Goal: Information Seeking & Learning: Learn about a topic

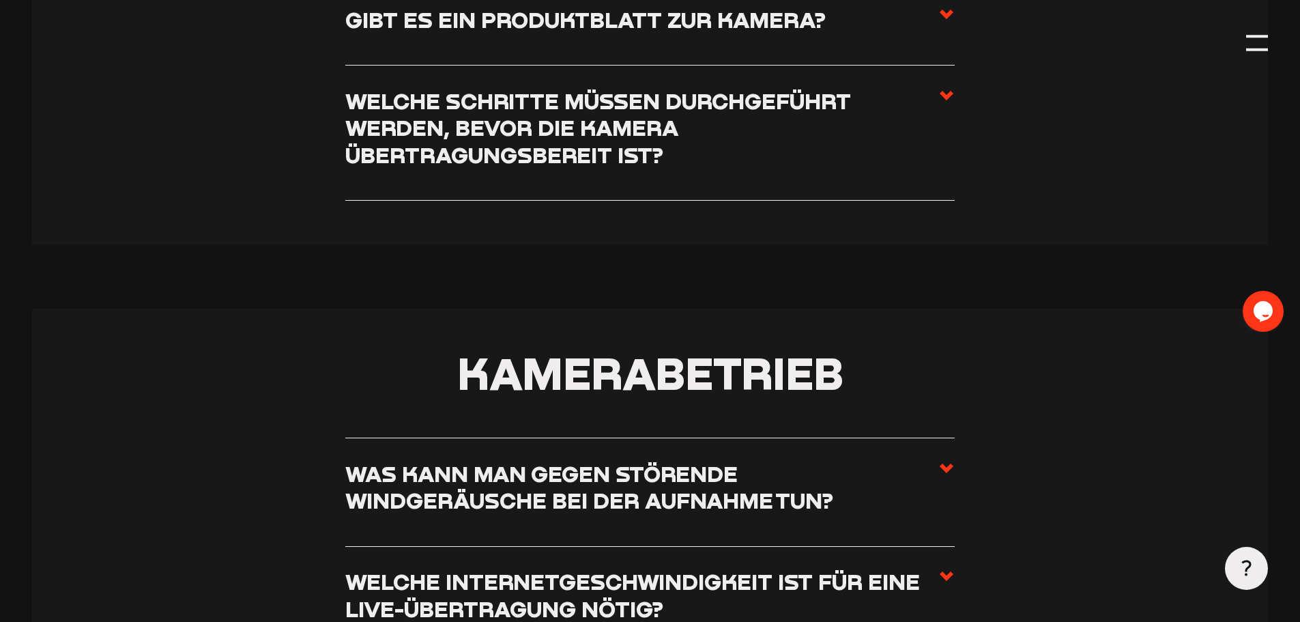
scroll to position [1161, 0]
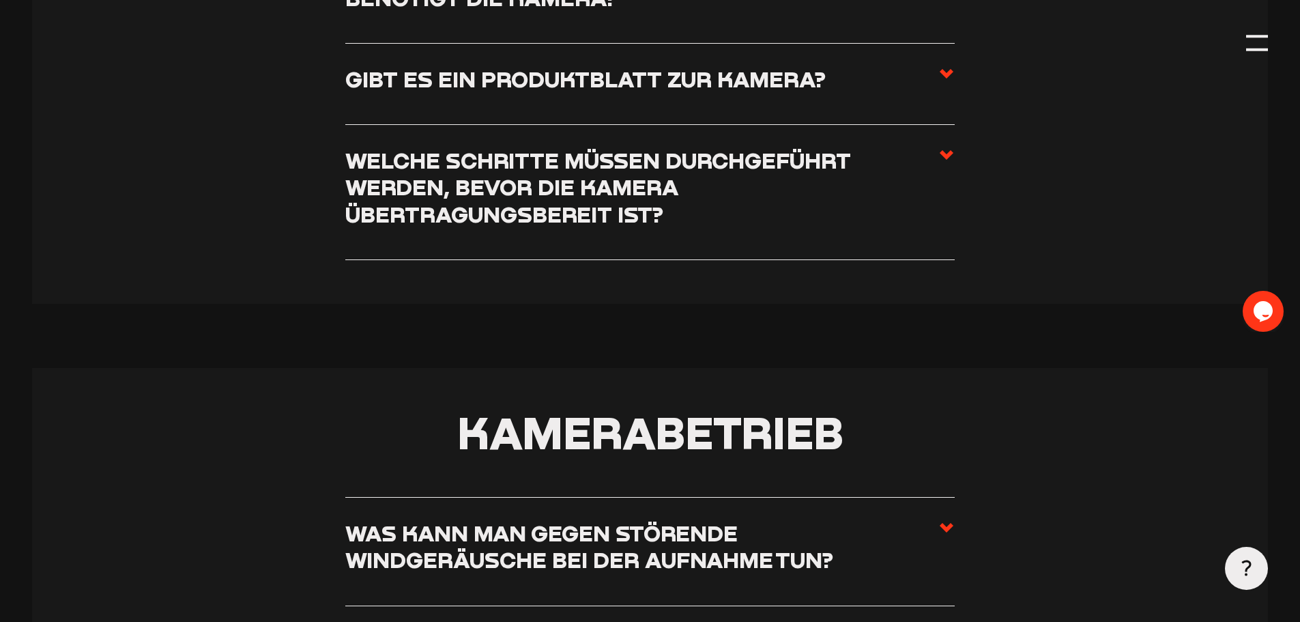
click at [545, 203] on h3 "Welche Schritte müssen durchgeführt werden, bevor die Kamera übertragungsbereit…" at bounding box center [641, 187] width 593 height 81
click at [0, 0] on input "Welche Schritte müssen durchgeführt werden, bevor die Kamera übertragungsbereit…" at bounding box center [0, 0] width 0 height 0
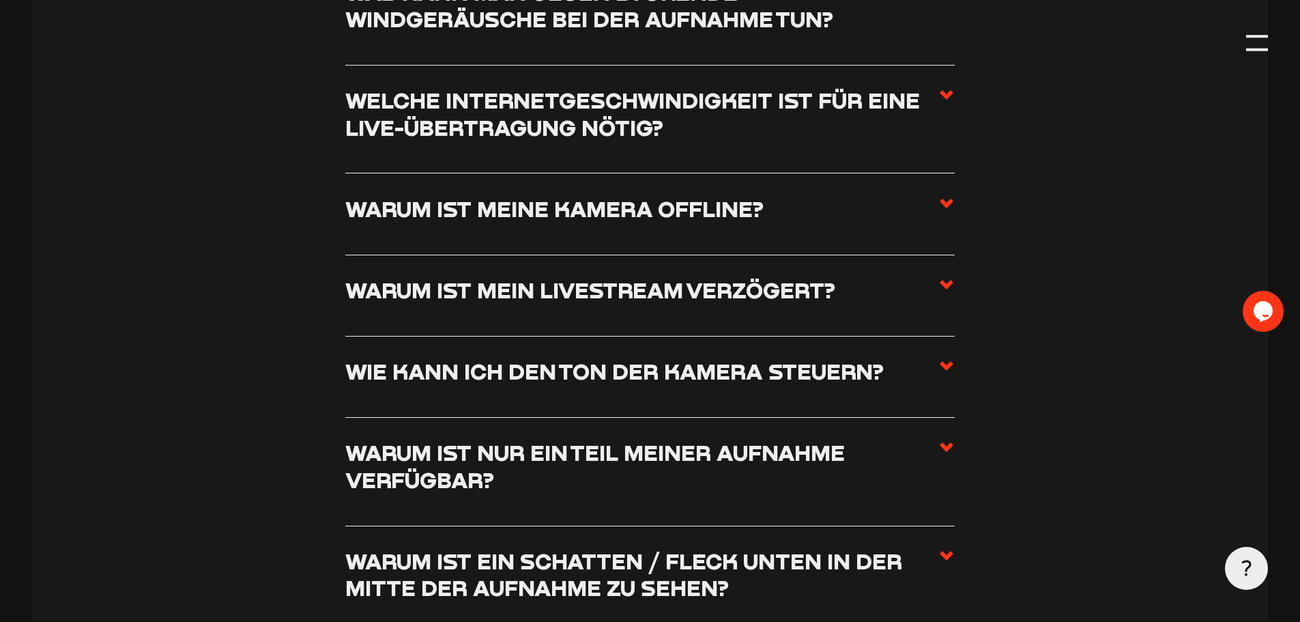
scroll to position [2048, 0]
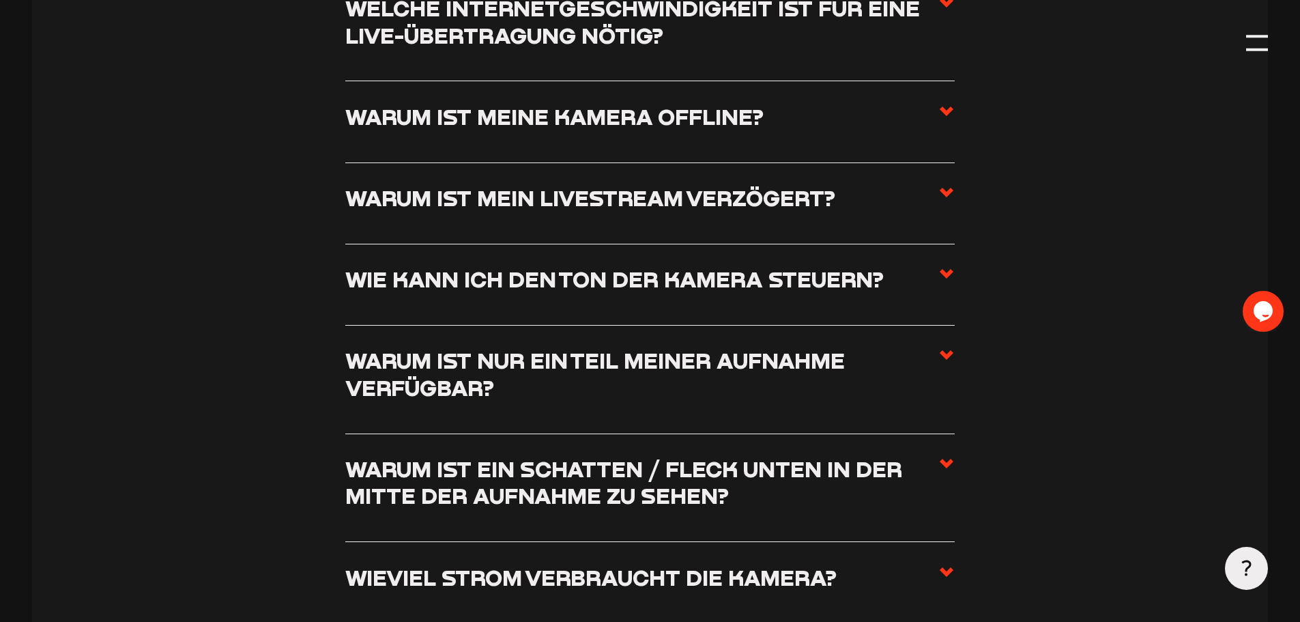
click at [559, 300] on label "Wie kann ich den Ton der Kamera steuern?" at bounding box center [650, 285] width 610 height 38
click at [0, 0] on input "Wie kann ich den Ton der Kamera steuern?" at bounding box center [0, 0] width 0 height 0
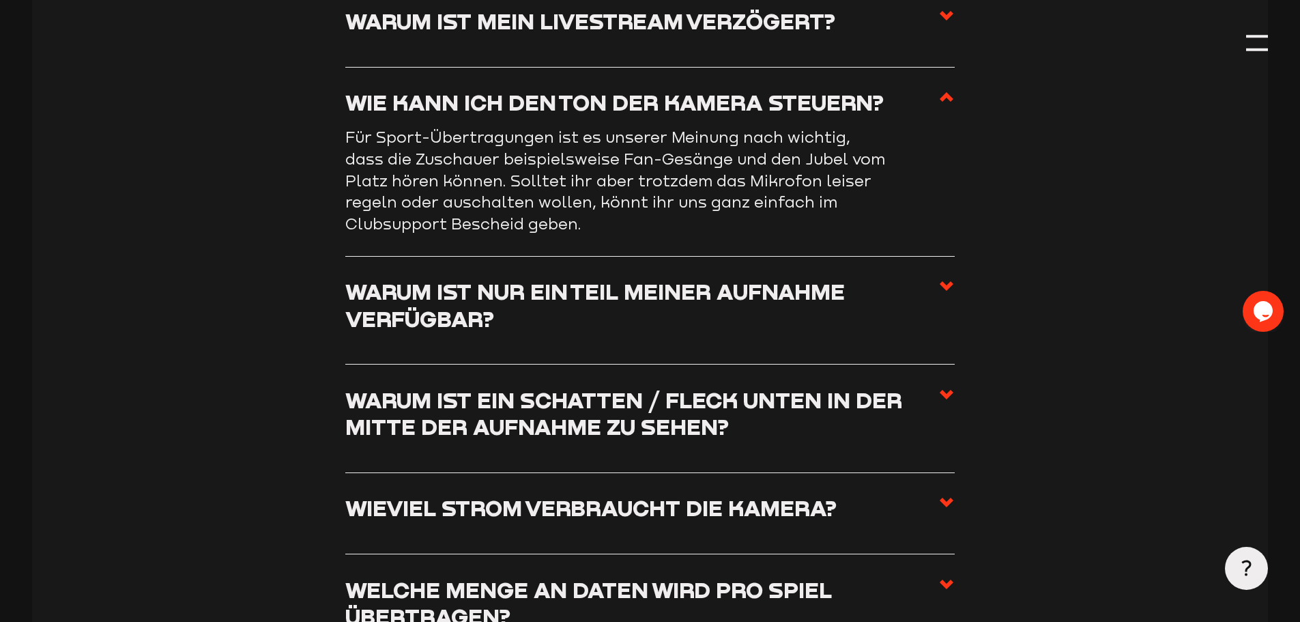
scroll to position [1997, 0]
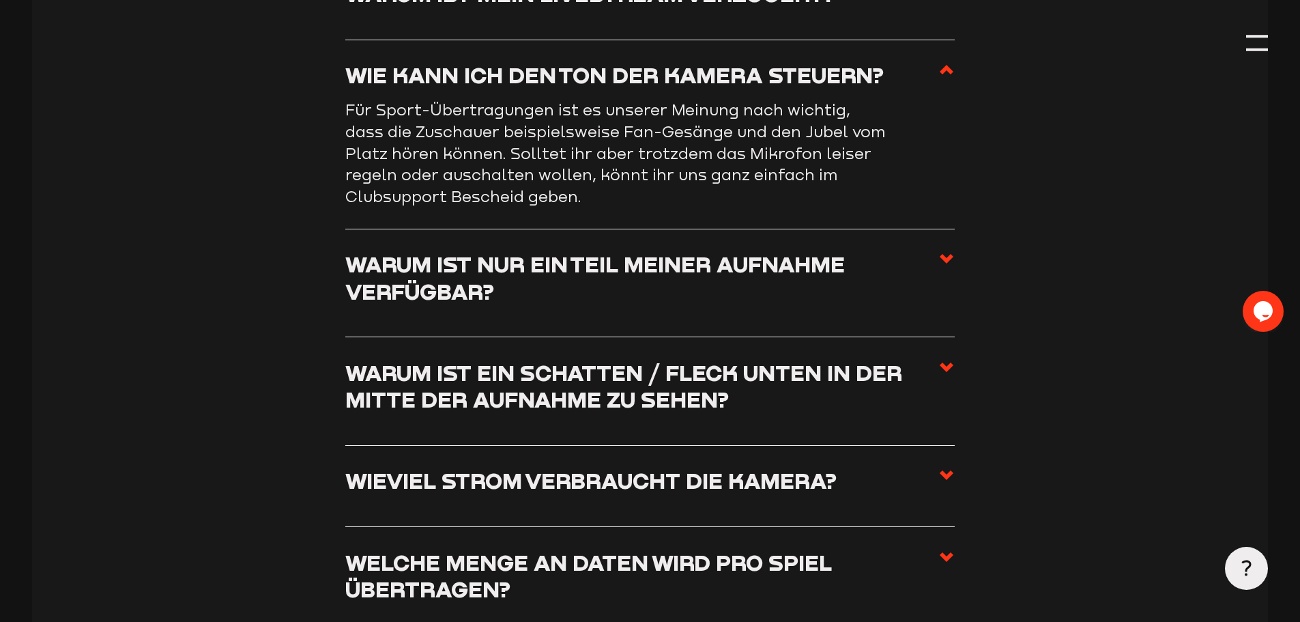
click at [498, 304] on h3 "Warum ist nur ein Teil meiner Aufnahme verfügbar?" at bounding box center [641, 278] width 593 height 54
click at [0, 0] on input "Warum ist nur ein Teil meiner Aufnahme verfügbar?" at bounding box center [0, 0] width 0 height 0
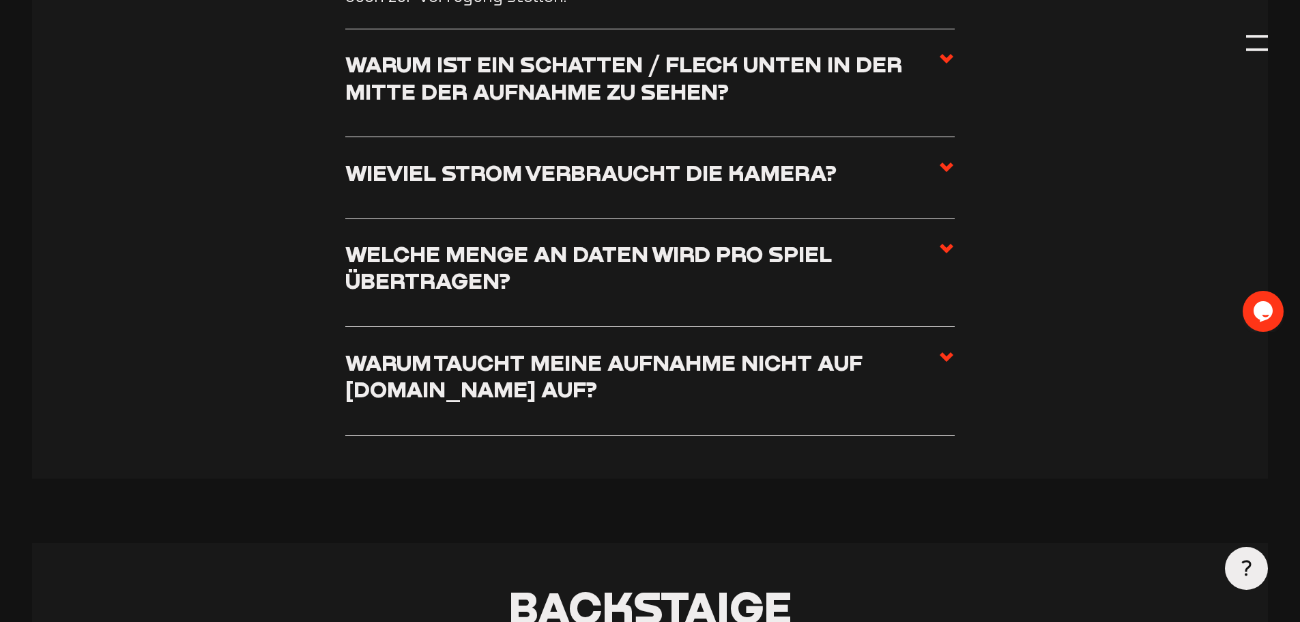
scroll to position [2339, 0]
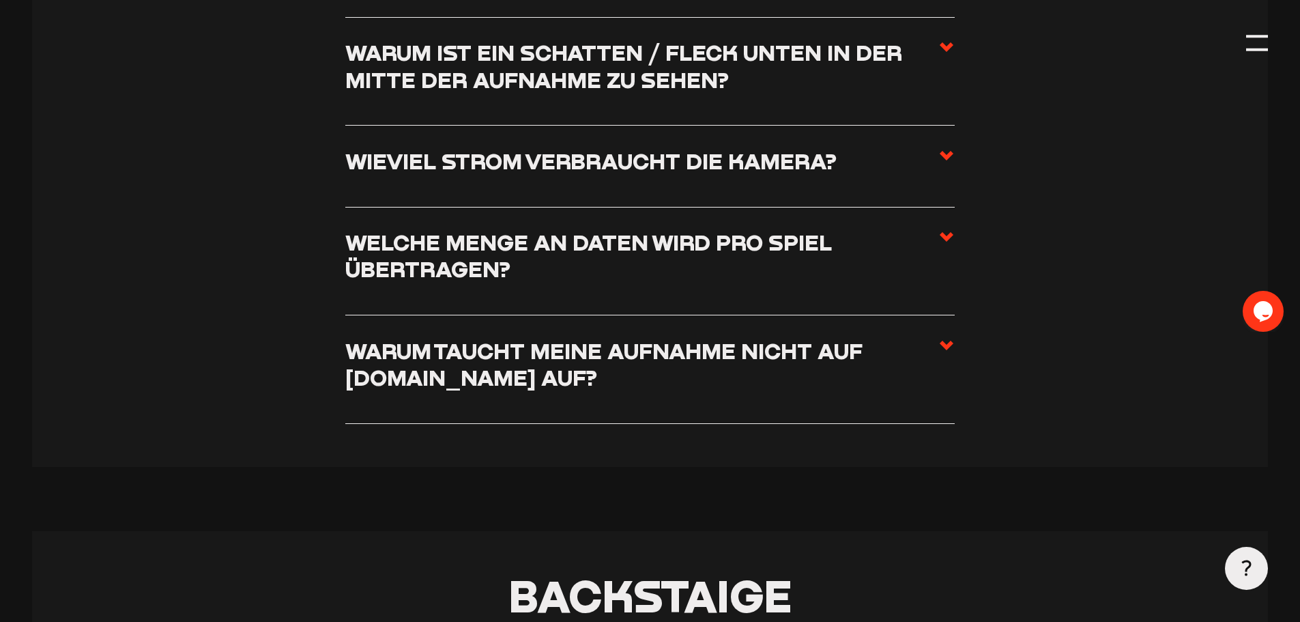
click at [565, 277] on h3 "Welche Menge an Daten wird pro Spiel übertragen?" at bounding box center [641, 256] width 593 height 54
click at [0, 0] on input "Welche Menge an Daten wird pro Spiel übertragen?" at bounding box center [0, 0] width 0 height 0
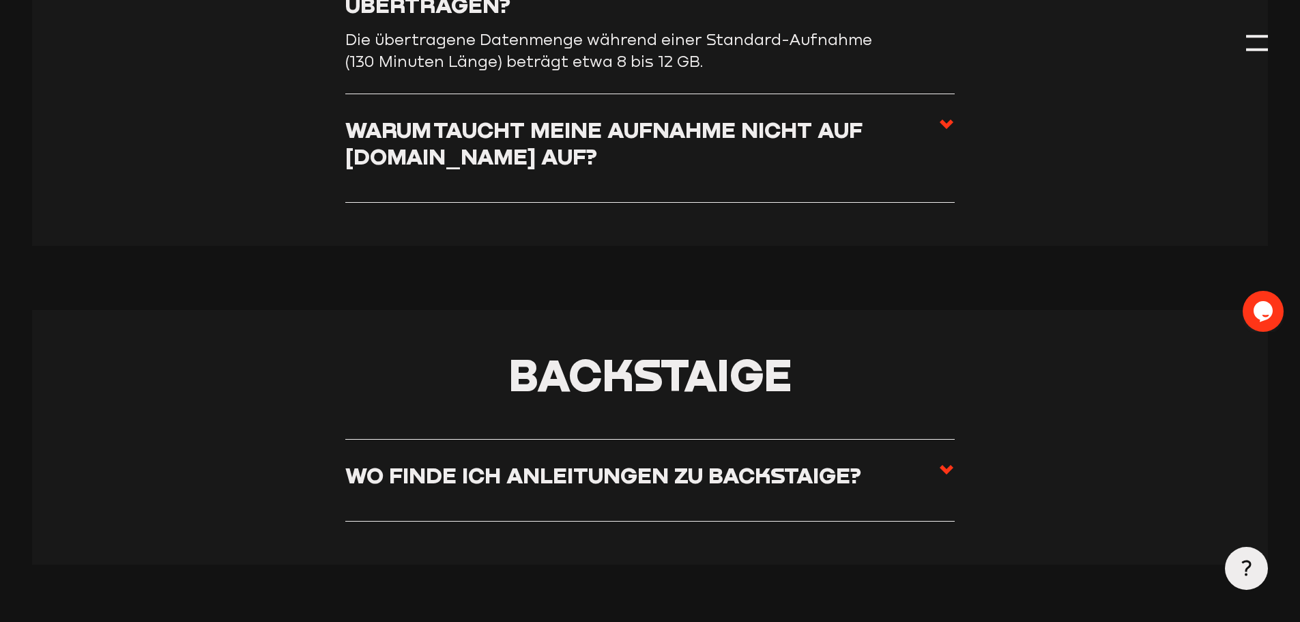
scroll to position [2475, 0]
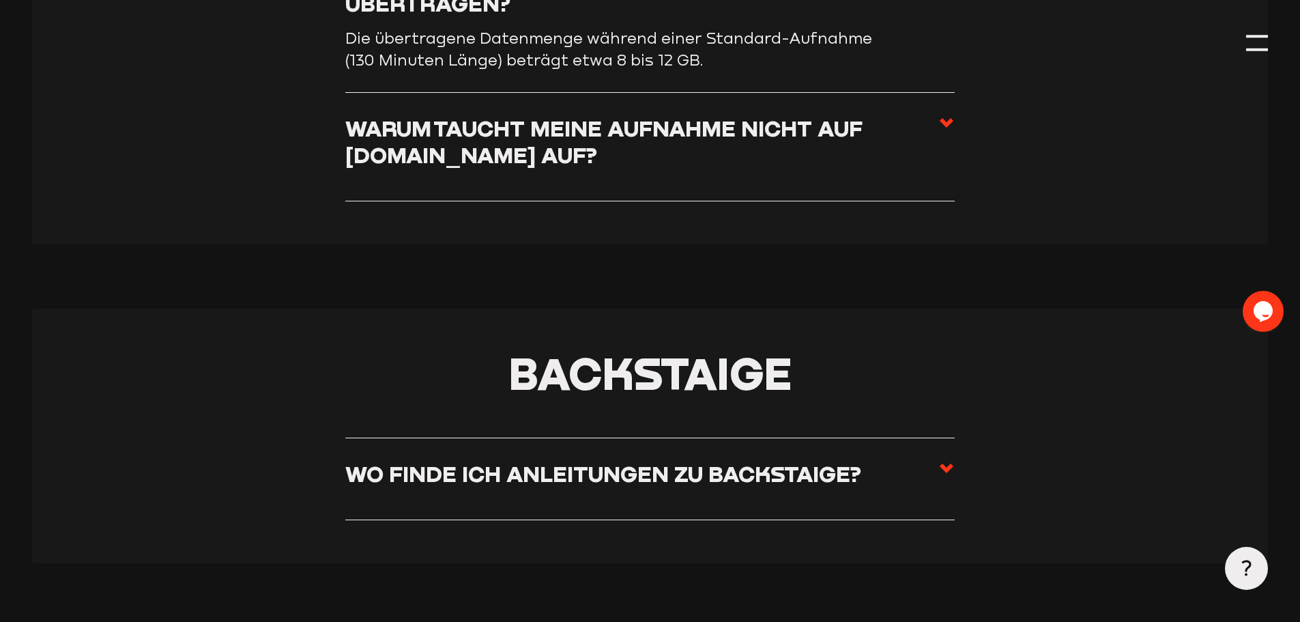
click at [461, 160] on h3 "Warum taucht meine Aufnahme nicht auf [DOMAIN_NAME] auf?" at bounding box center [641, 142] width 593 height 54
click at [0, 0] on input "Warum taucht meine Aufnahme nicht auf [DOMAIN_NAME] auf?" at bounding box center [0, 0] width 0 height 0
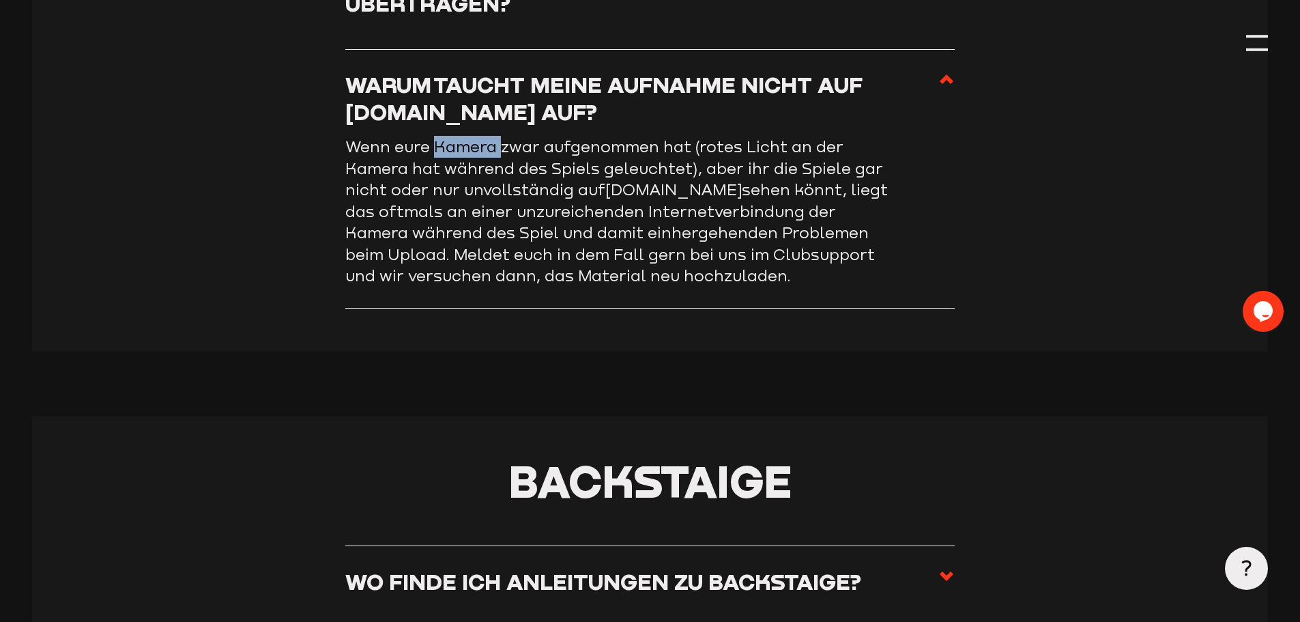
click at [461, 160] on p "Wenn eure Kamera zwar aufgenommen hat (rotes Licht an der Kamera hat während de…" at bounding box center [618, 211] width 546 height 151
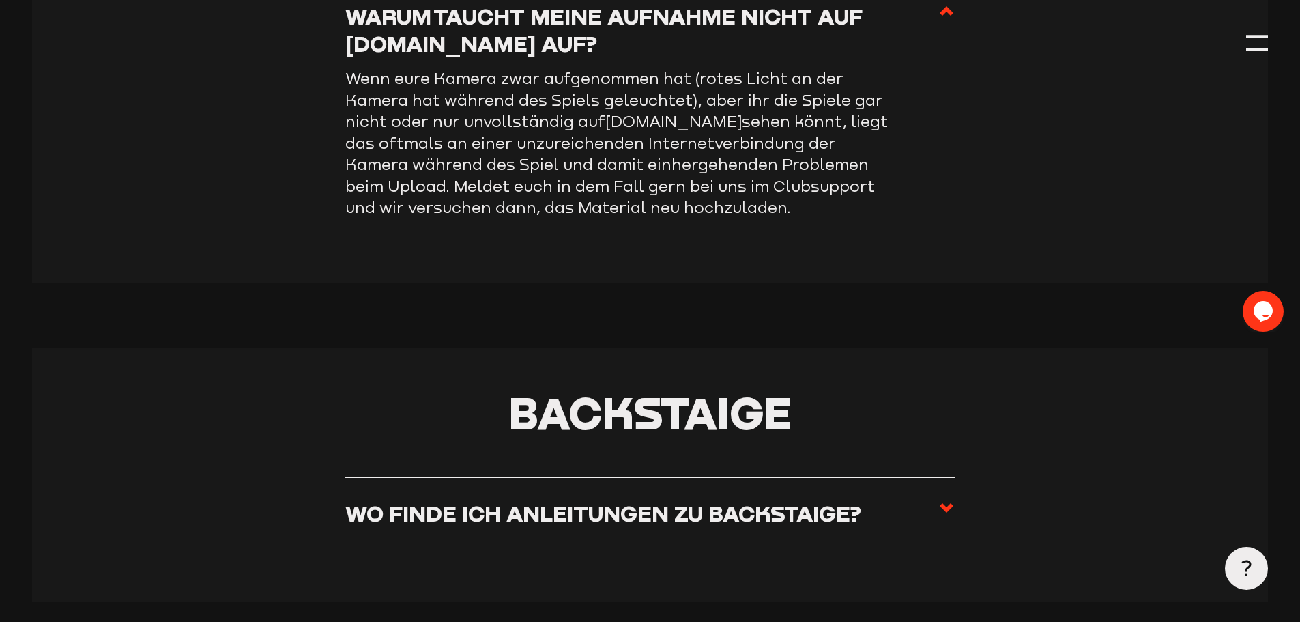
click at [418, 206] on p "Wenn eure Kamera zwar aufgenommen hat (rotes Licht an der Kamera hat während de…" at bounding box center [618, 143] width 546 height 151
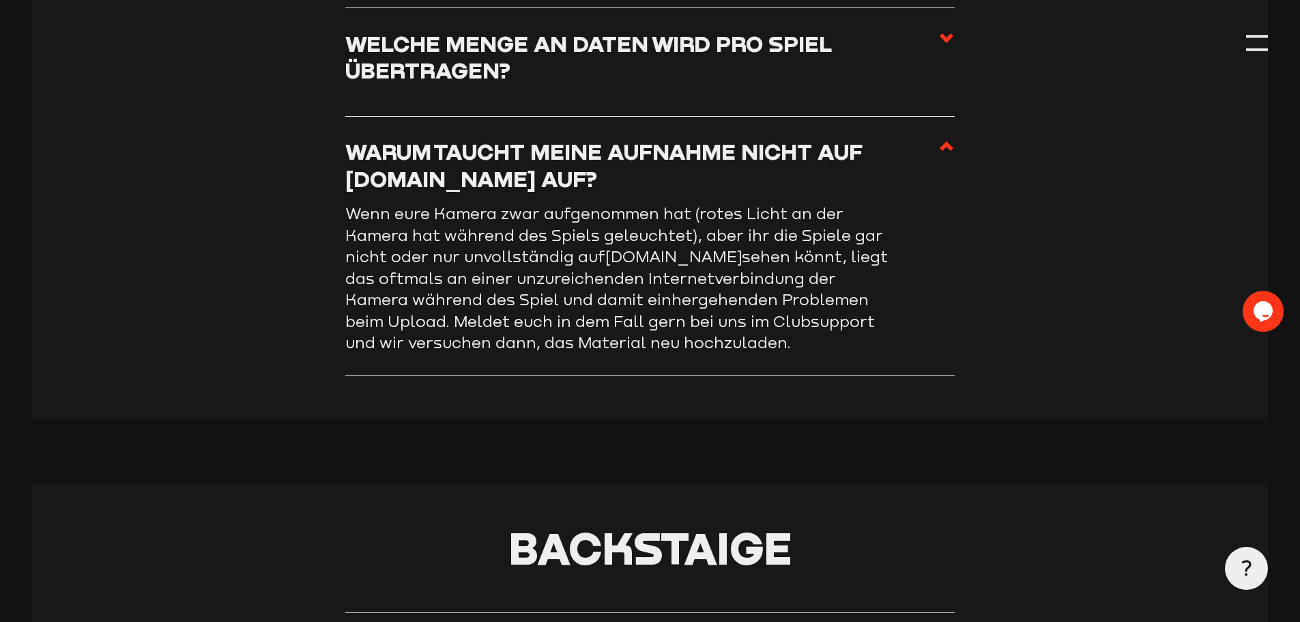
scroll to position [2407, 0]
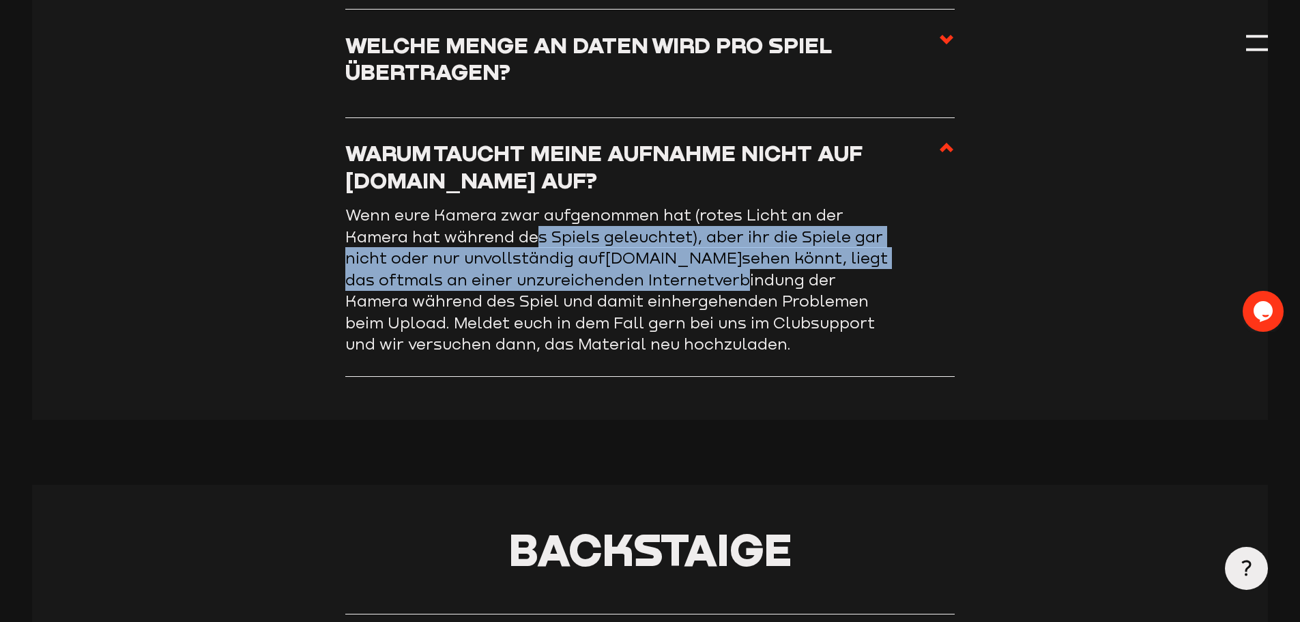
drag, startPoint x: 720, startPoint y: 290, endPoint x: 536, endPoint y: 247, distance: 188.6
click at [536, 247] on p "Wenn eure Kamera zwar aufgenommen hat (rotes Licht an der Kamera hat während de…" at bounding box center [618, 279] width 546 height 151
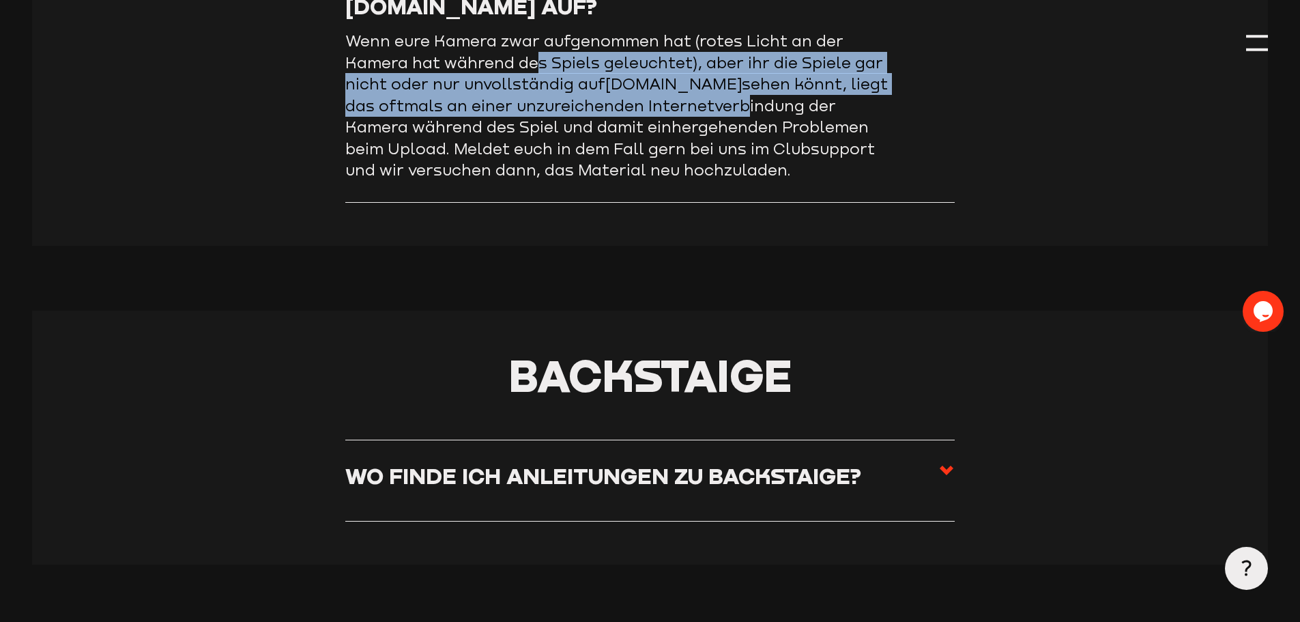
scroll to position [2612, 0]
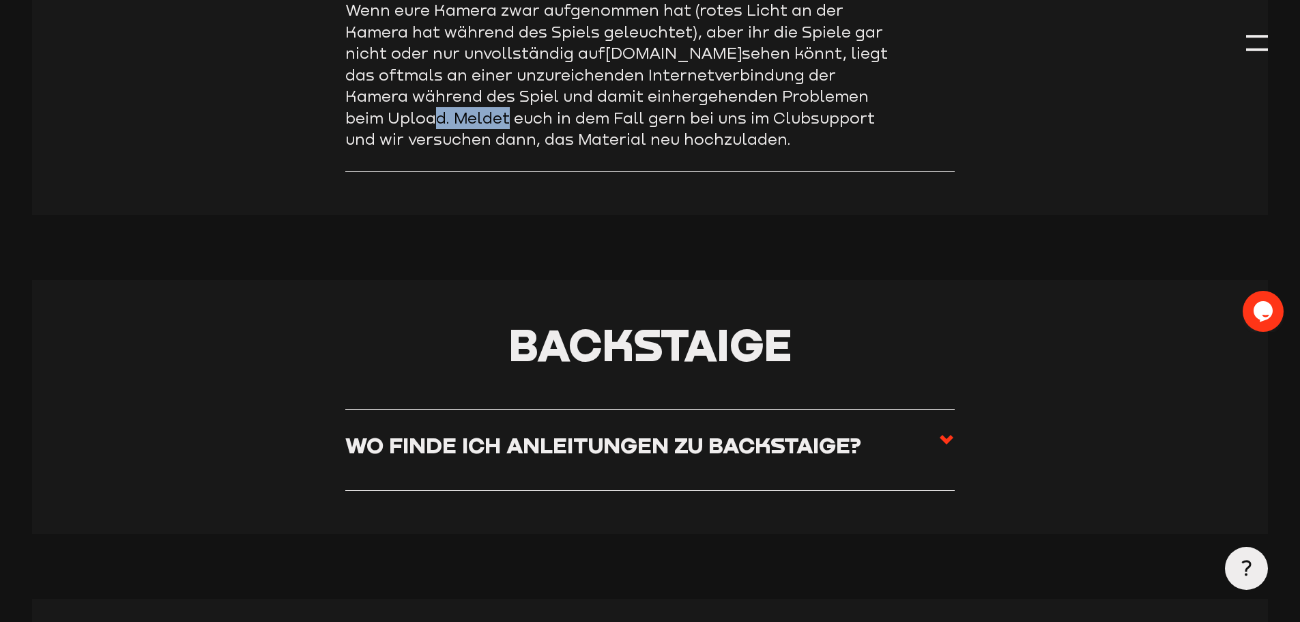
drag, startPoint x: 431, startPoint y: 125, endPoint x: 558, endPoint y: 145, distance: 129.2
click at [550, 140] on p "Wenn eure Kamera zwar aufgenommen hat (rotes Licht an der Kamera hat während de…" at bounding box center [618, 74] width 546 height 151
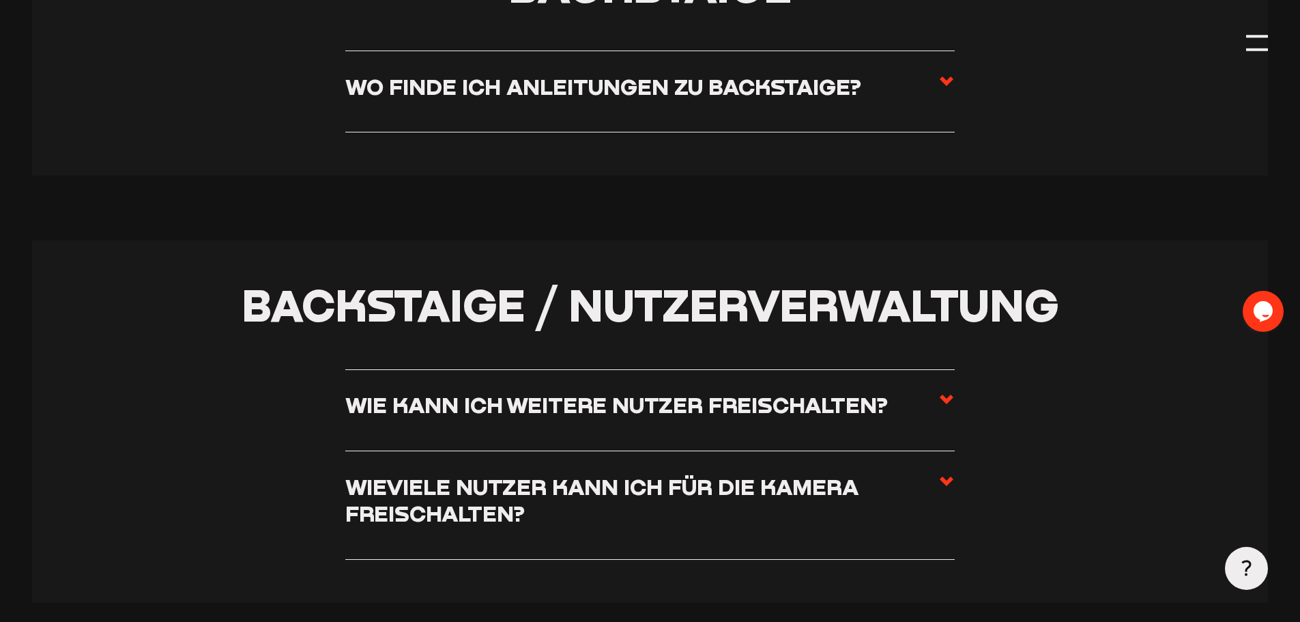
scroll to position [3021, 0]
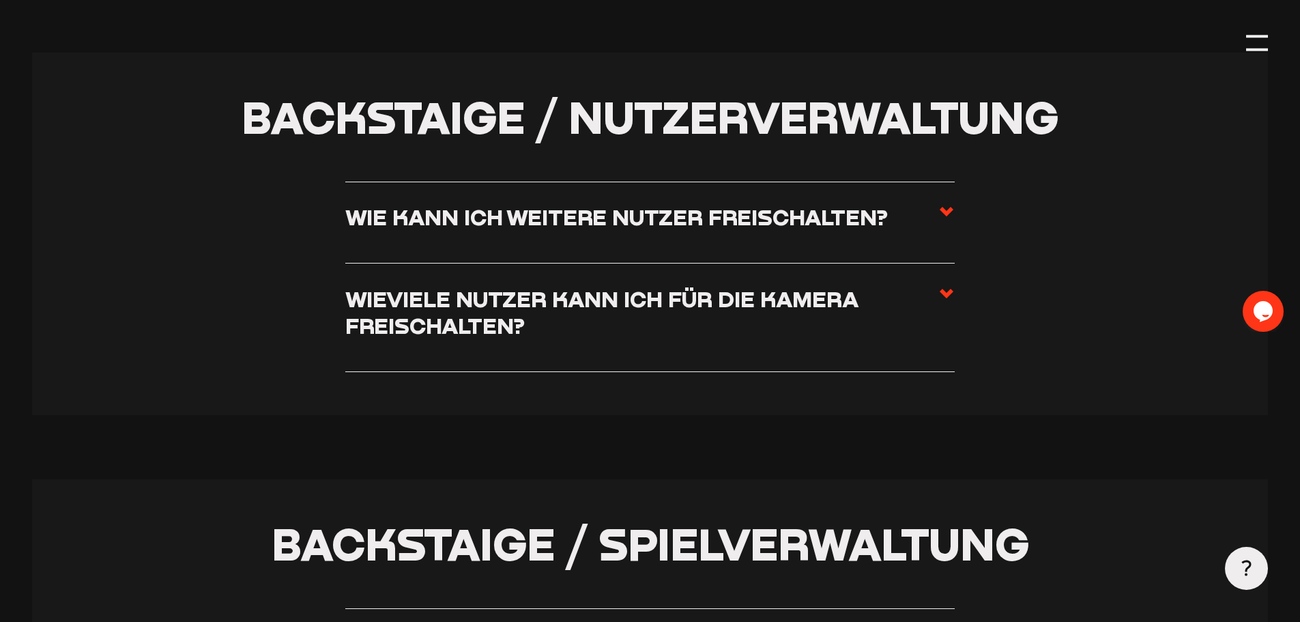
click at [527, 238] on label "Wie kann ich weitere Nutzer freischalten?" at bounding box center [650, 222] width 610 height 38
click at [0, 0] on input "Wie kann ich weitere Nutzer freischalten?" at bounding box center [0, 0] width 0 height 0
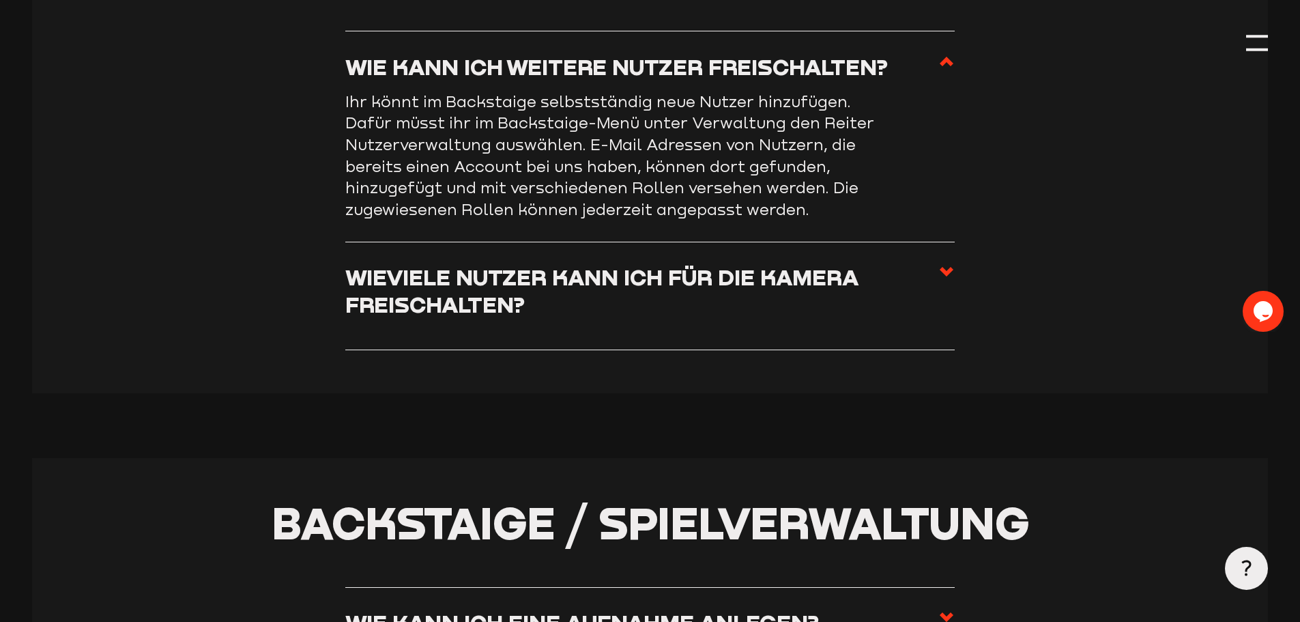
scroll to position [3007, 0]
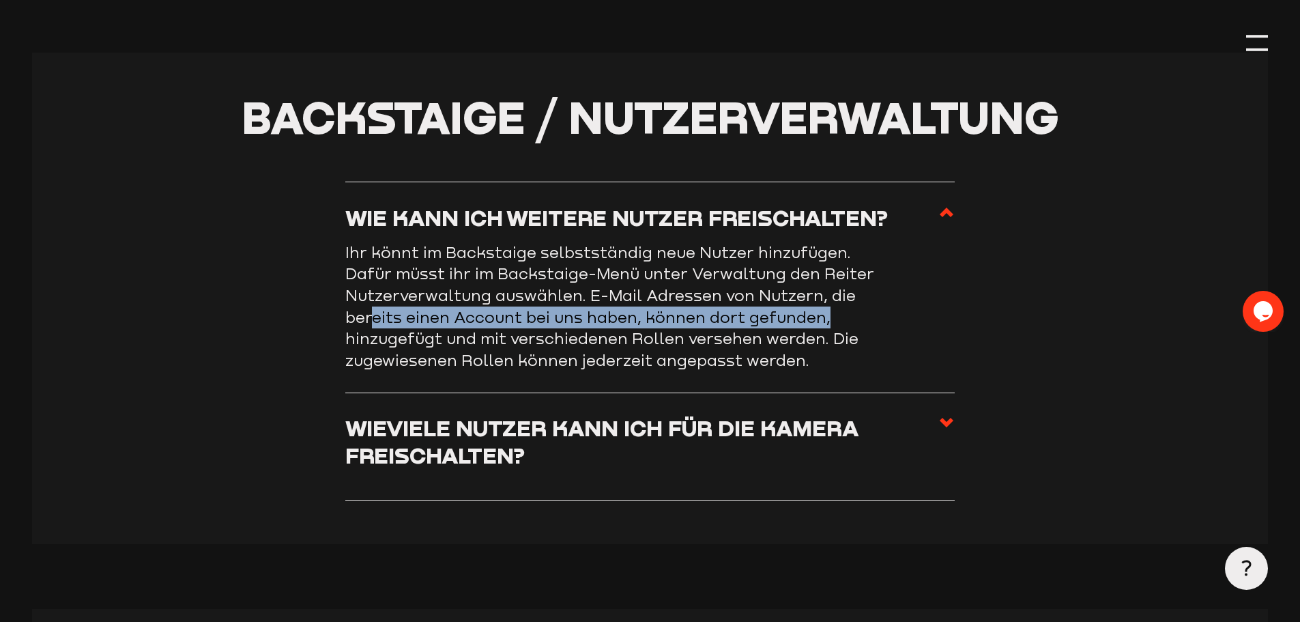
drag, startPoint x: 376, startPoint y: 325, endPoint x: 831, endPoint y: 322, distance: 455.3
click at [831, 322] on p "Ihr könnt im Backstaige selbstständig neue Nutzer hinzufügen. Dafür müsst ihr i…" at bounding box center [618, 306] width 546 height 129
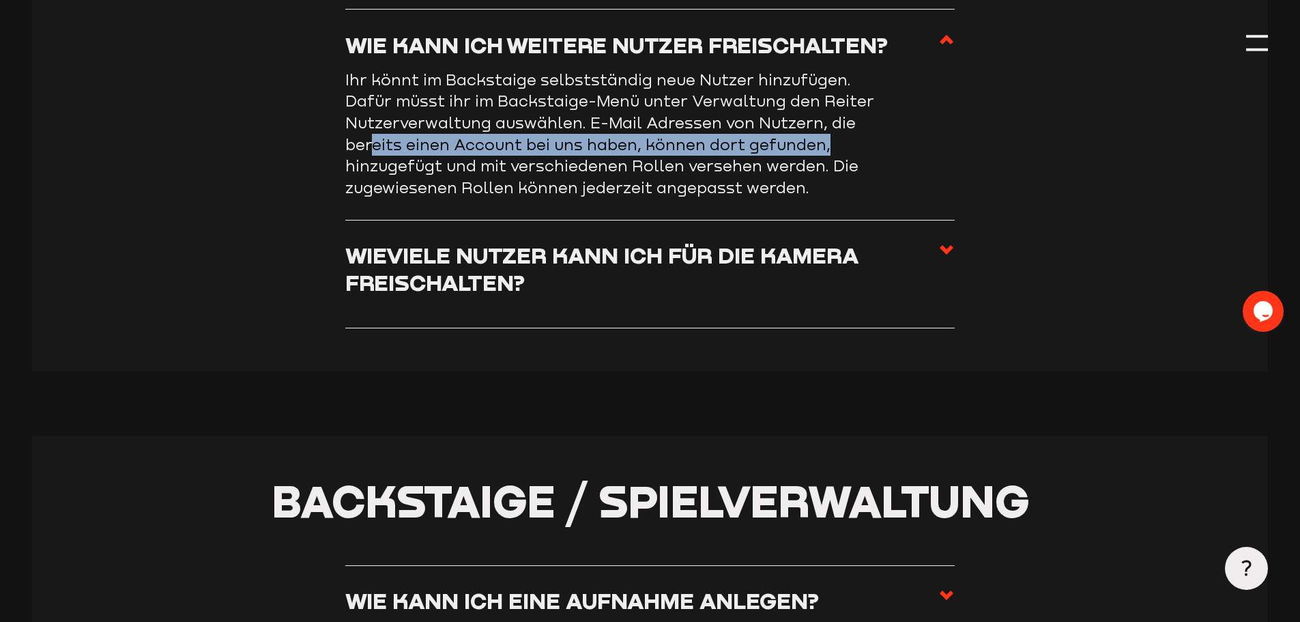
scroll to position [3212, 0]
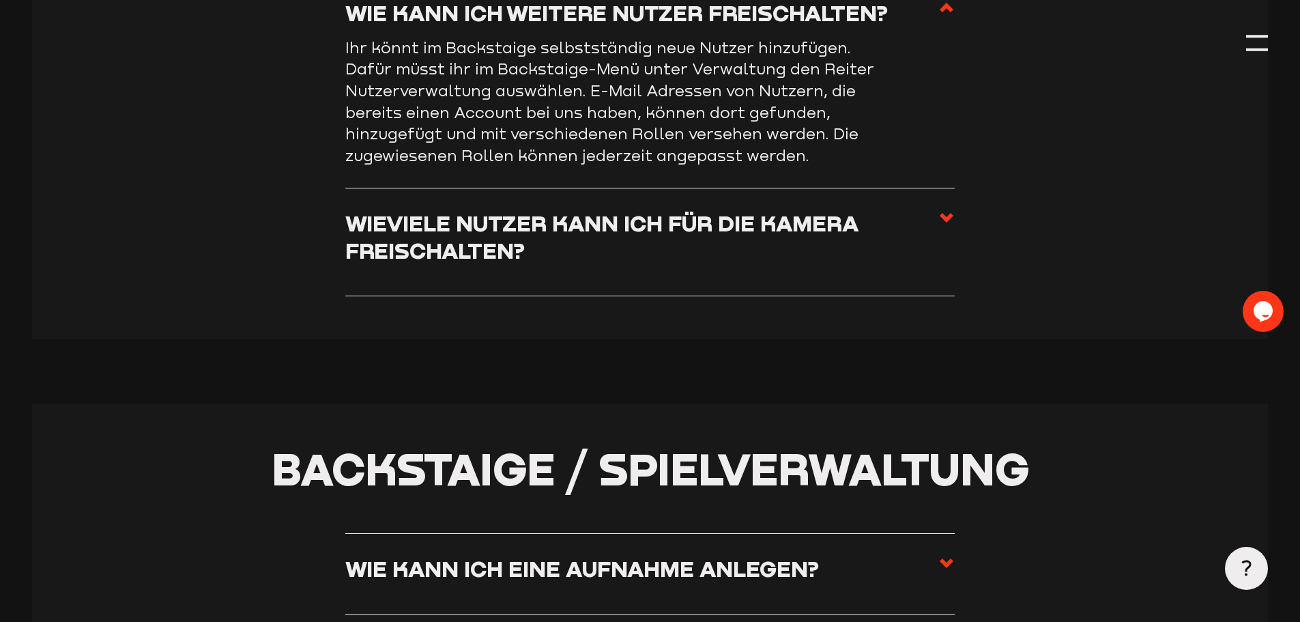
click at [507, 264] on h3 "Wieviele Nutzer kann ich für die Kamera freischalten?" at bounding box center [641, 237] width 593 height 54
click at [0, 0] on input "Wieviele Nutzer kann ich für die Kamera freischalten?" at bounding box center [0, 0] width 0 height 0
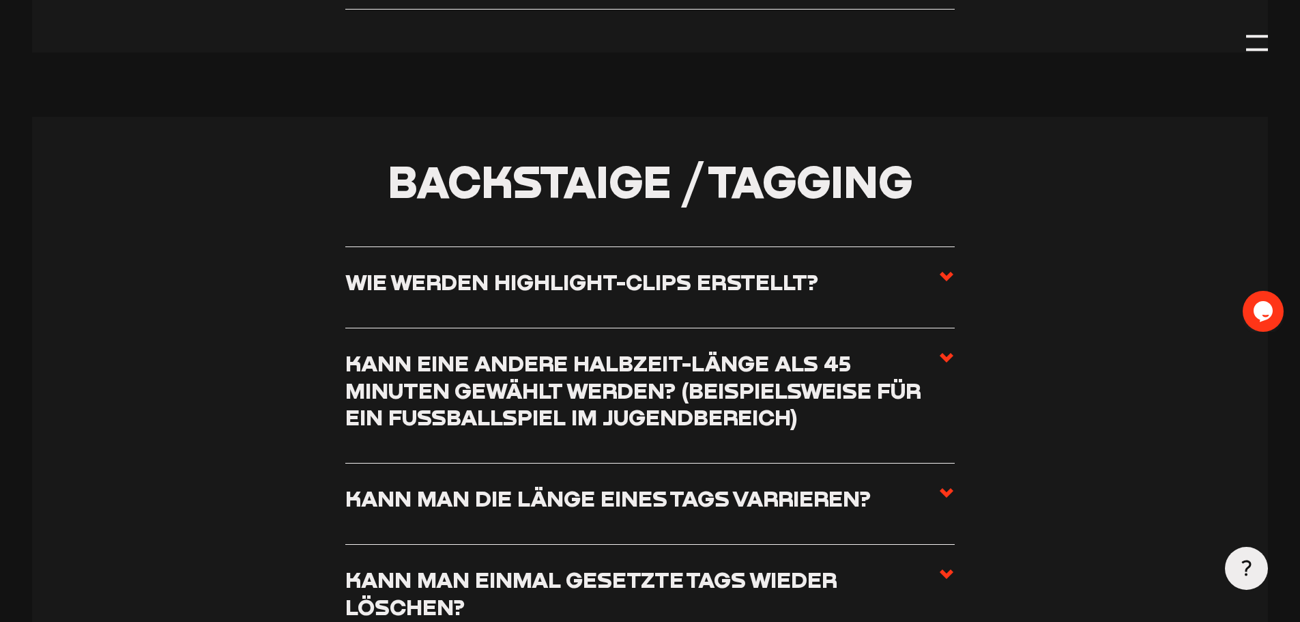
scroll to position [4577, 0]
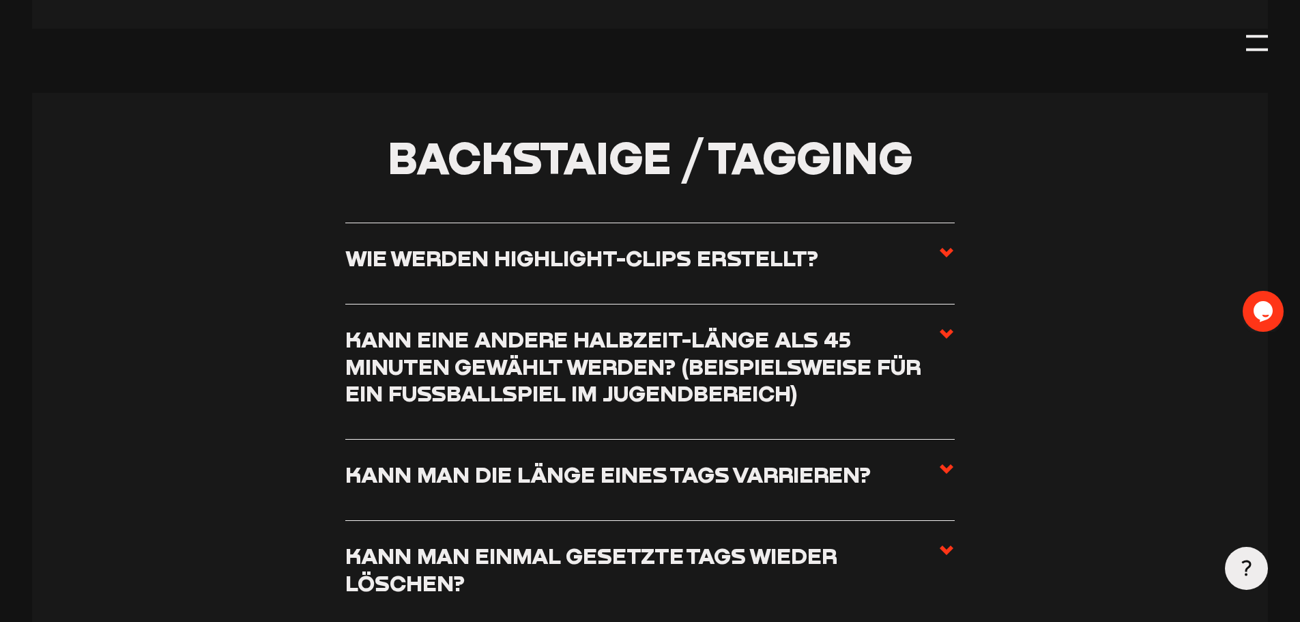
click at [457, 372] on h3 "Kann eine andere Halbzeit-Länge als 45 Minuten gewählt werden? (beispielsweise …" at bounding box center [641, 366] width 593 height 81
click at [0, 0] on input "Kann eine andere Halbzeit-Länge als 45 Minuten gewählt werden? (beispielsweise …" at bounding box center [0, 0] width 0 height 0
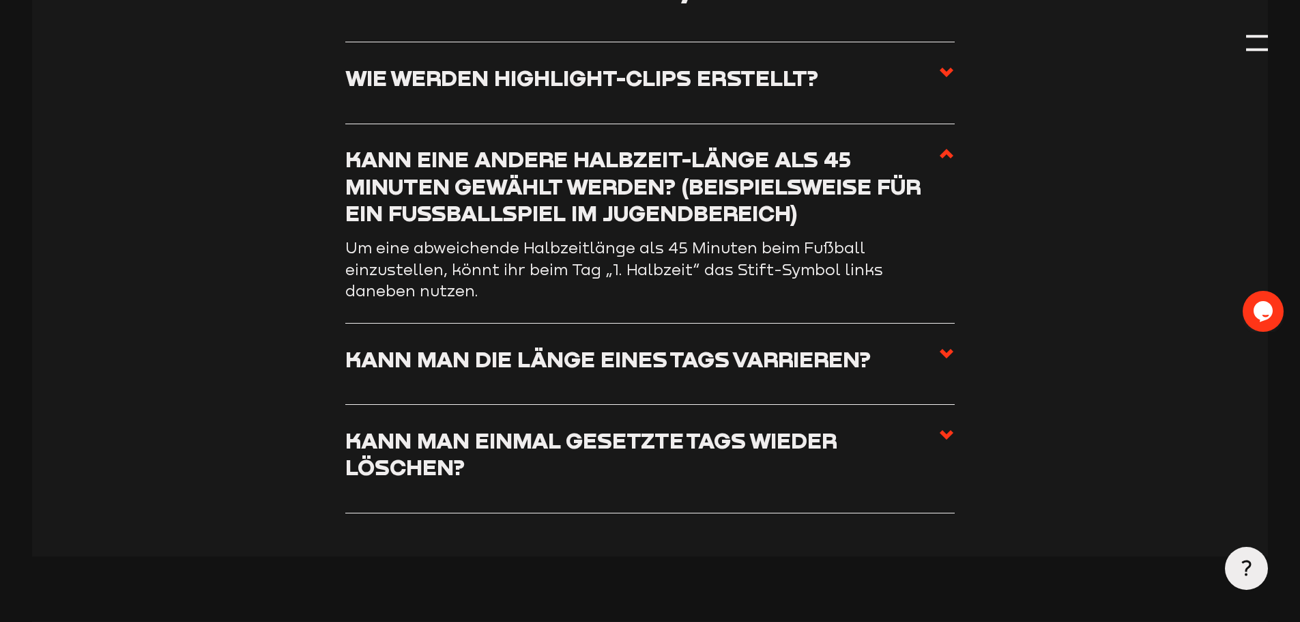
scroll to position [4696, 0]
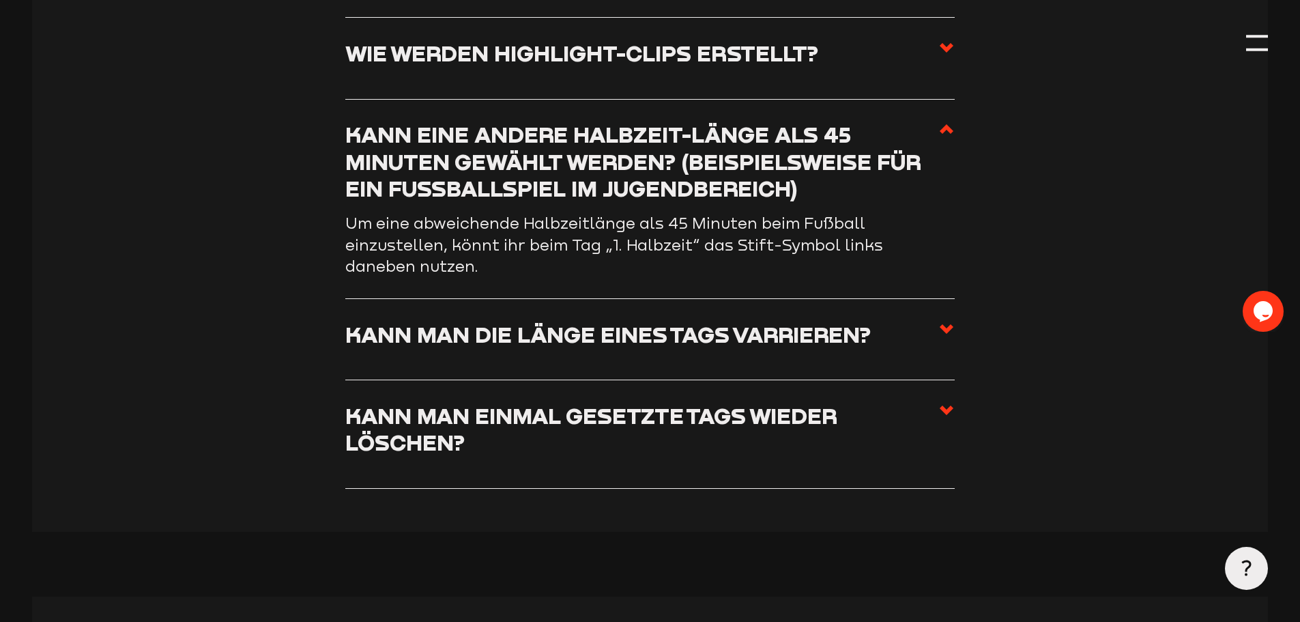
click at [464, 345] on h3 "Kann man die Länge eines Tags varrieren?" at bounding box center [608, 334] width 526 height 27
click at [0, 0] on input "Kann man die Länge eines Tags varrieren?" at bounding box center [0, 0] width 0 height 0
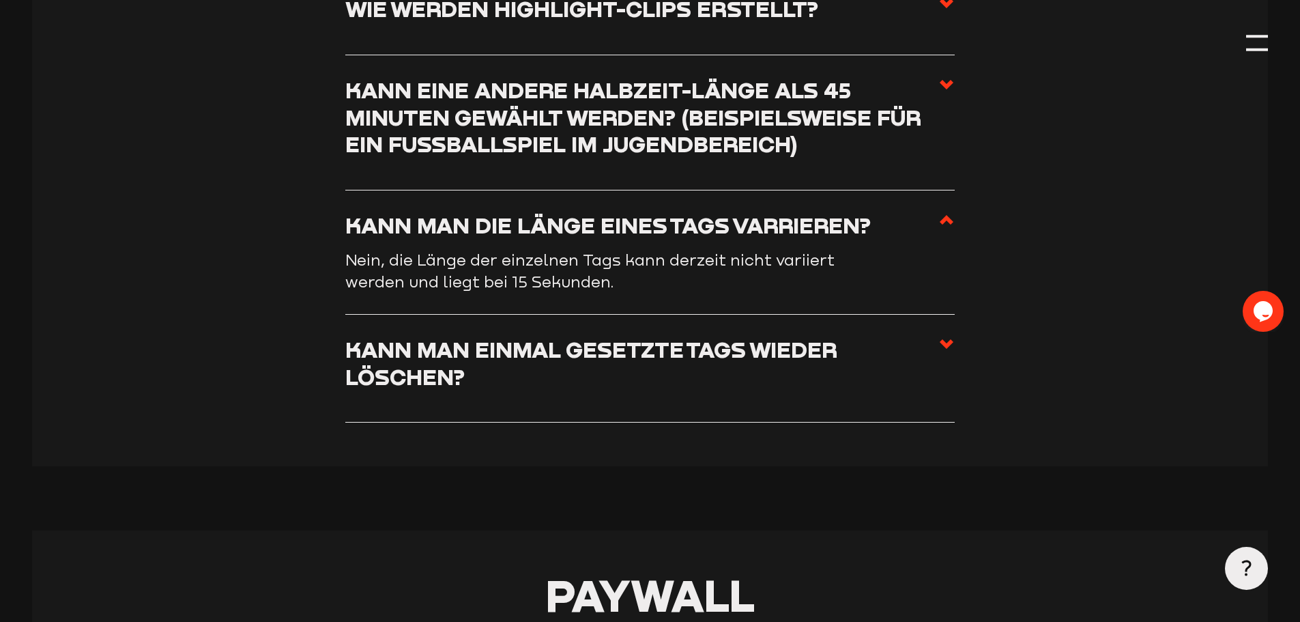
scroll to position [4764, 0]
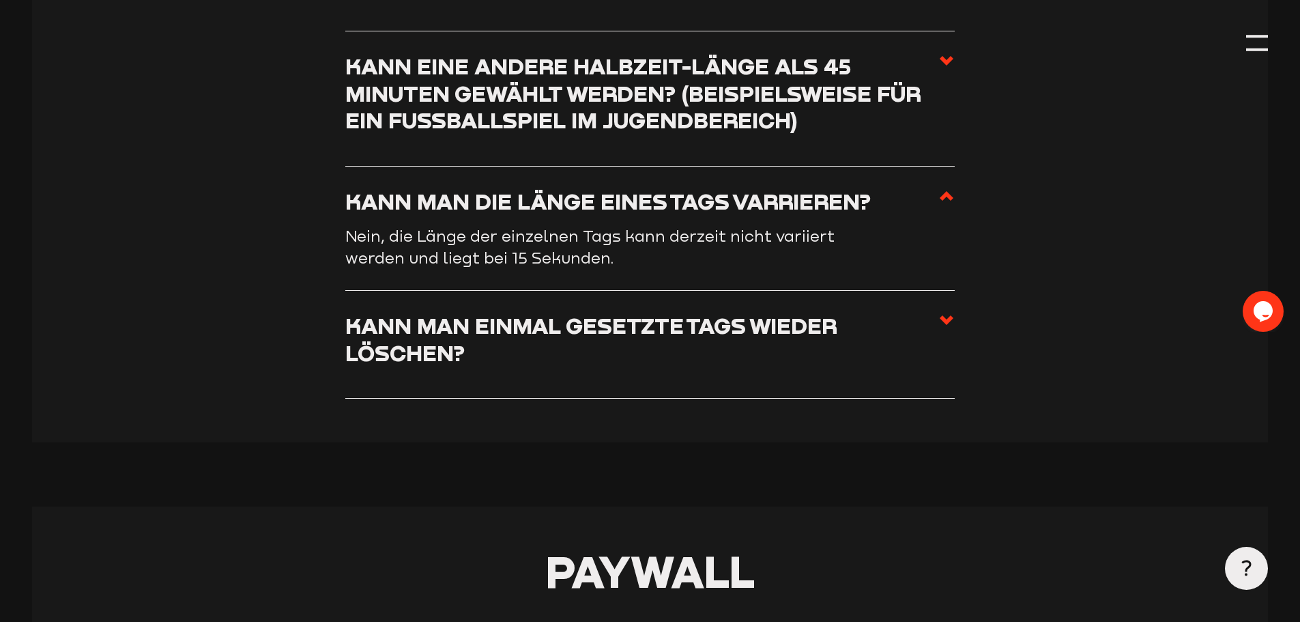
click at [489, 361] on h3 "Kann man einmal gesetzte Tags wieder löschen?" at bounding box center [641, 339] width 593 height 54
click at [0, 0] on input "Kann man einmal gesetzte Tags wieder löschen?" at bounding box center [0, 0] width 0 height 0
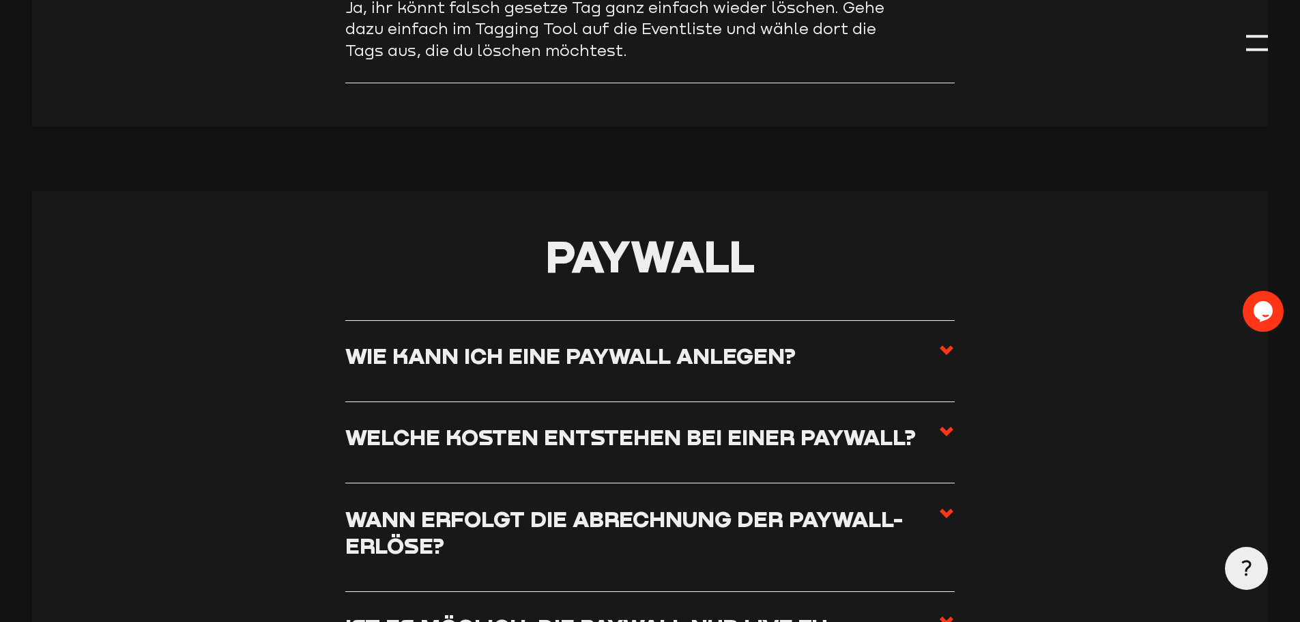
scroll to position [5174, 0]
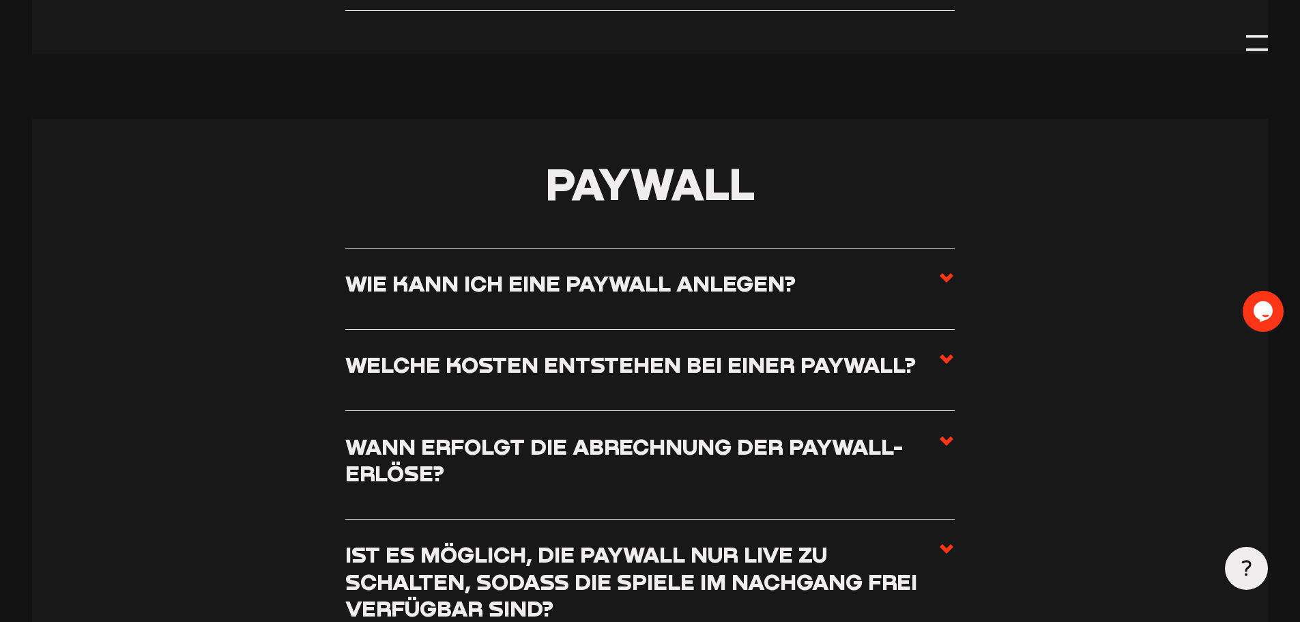
click at [487, 307] on label "Wie kann ich eine Paywall anlegen?" at bounding box center [650, 289] width 610 height 38
click at [0, 0] on input "Wie kann ich eine Paywall anlegen?" at bounding box center [0, 0] width 0 height 0
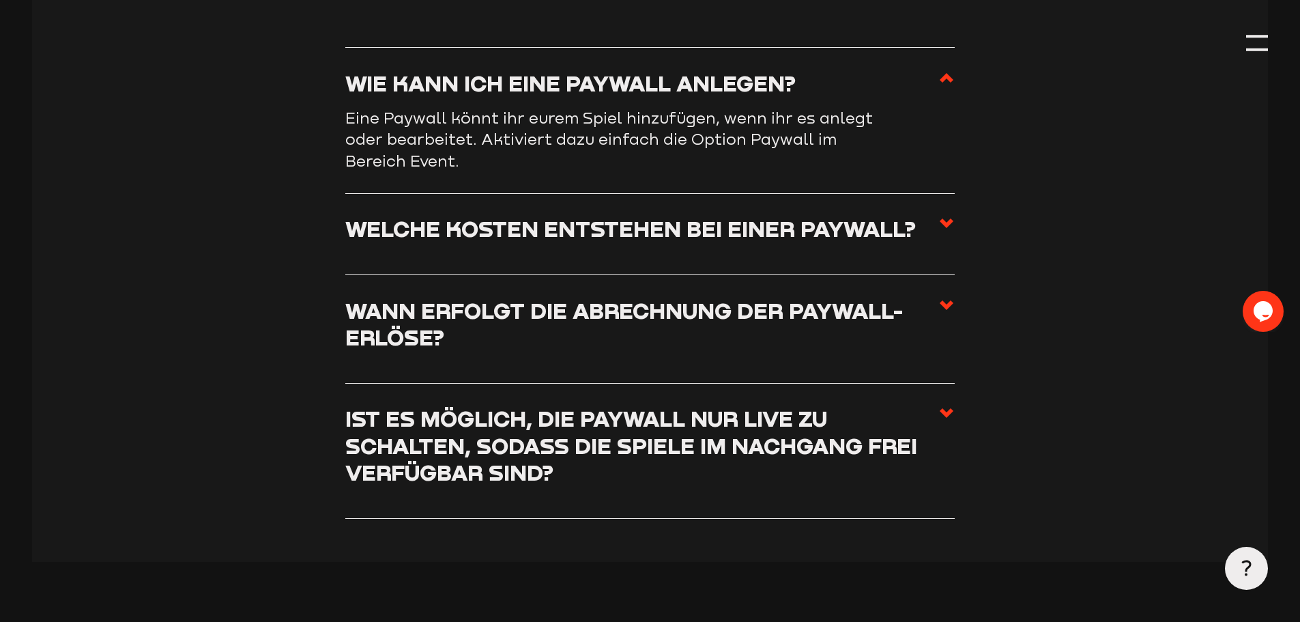
scroll to position [5310, 0]
click at [504, 252] on label "Welche Kosten entstehen bei einer Paywall?" at bounding box center [650, 233] width 610 height 38
click at [0, 0] on input "Welche Kosten entstehen bei einer Paywall?" at bounding box center [0, 0] width 0 height 0
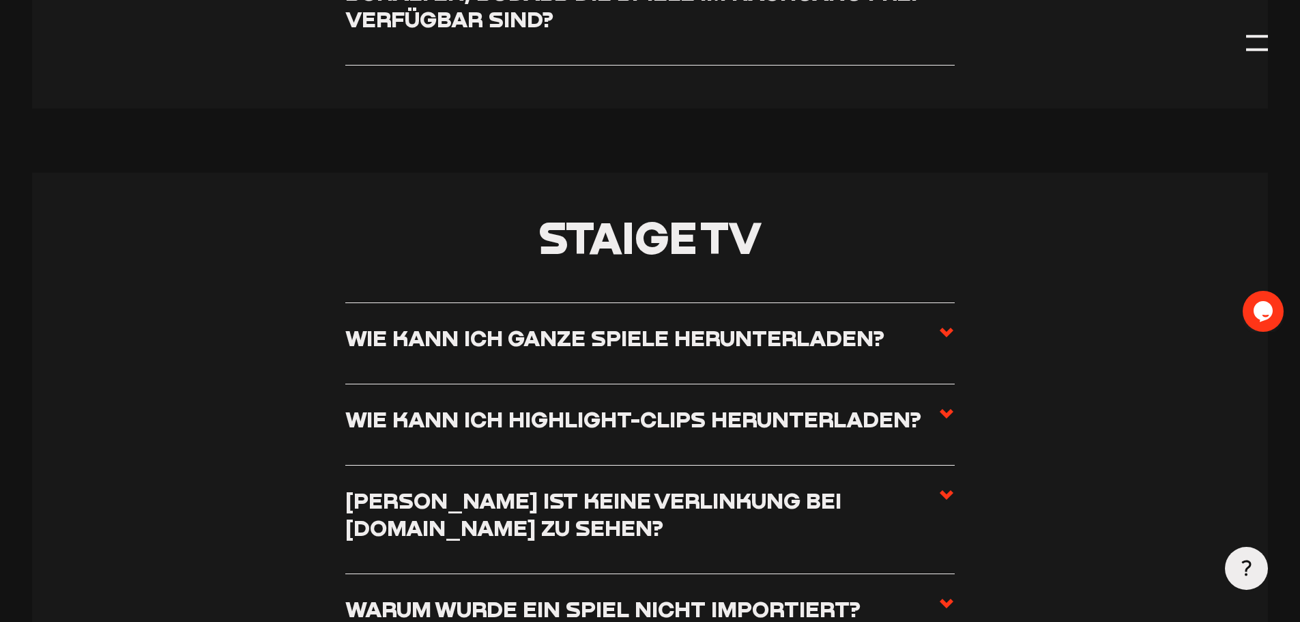
scroll to position [5925, 0]
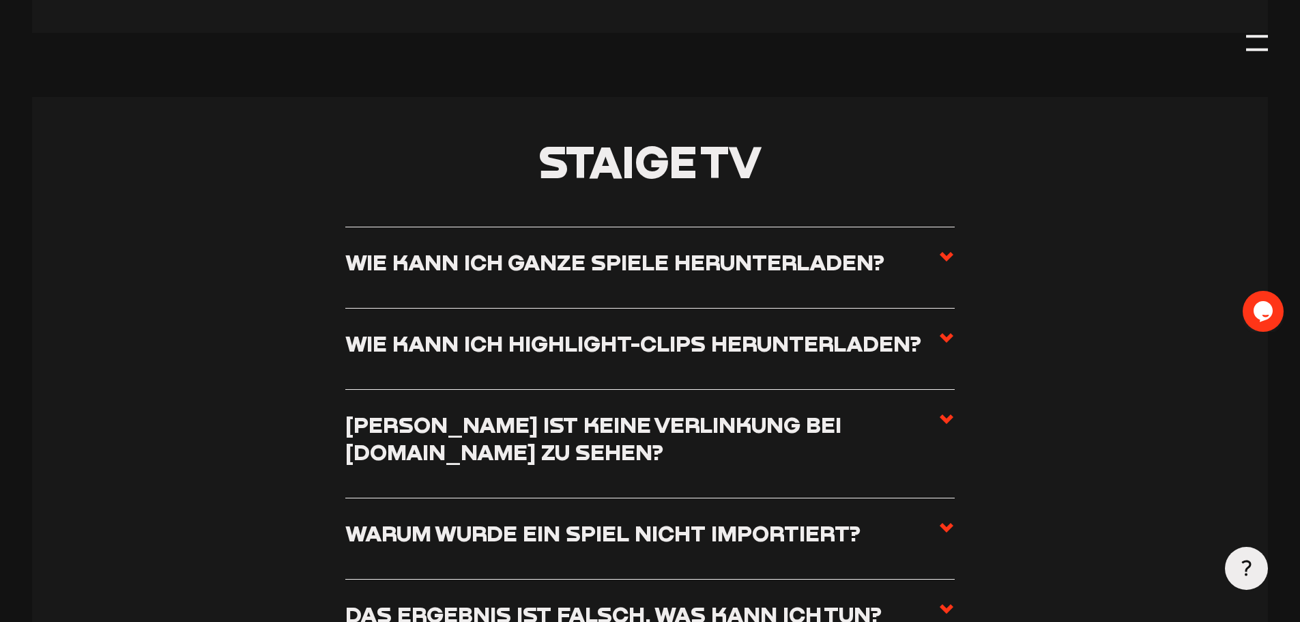
click at [502, 286] on label "Wie kann ich ganze Spiele herunterladen?" at bounding box center [650, 267] width 610 height 38
click at [0, 0] on input "Wie kann ich ganze Spiele herunterladen?" at bounding box center [0, 0] width 0 height 0
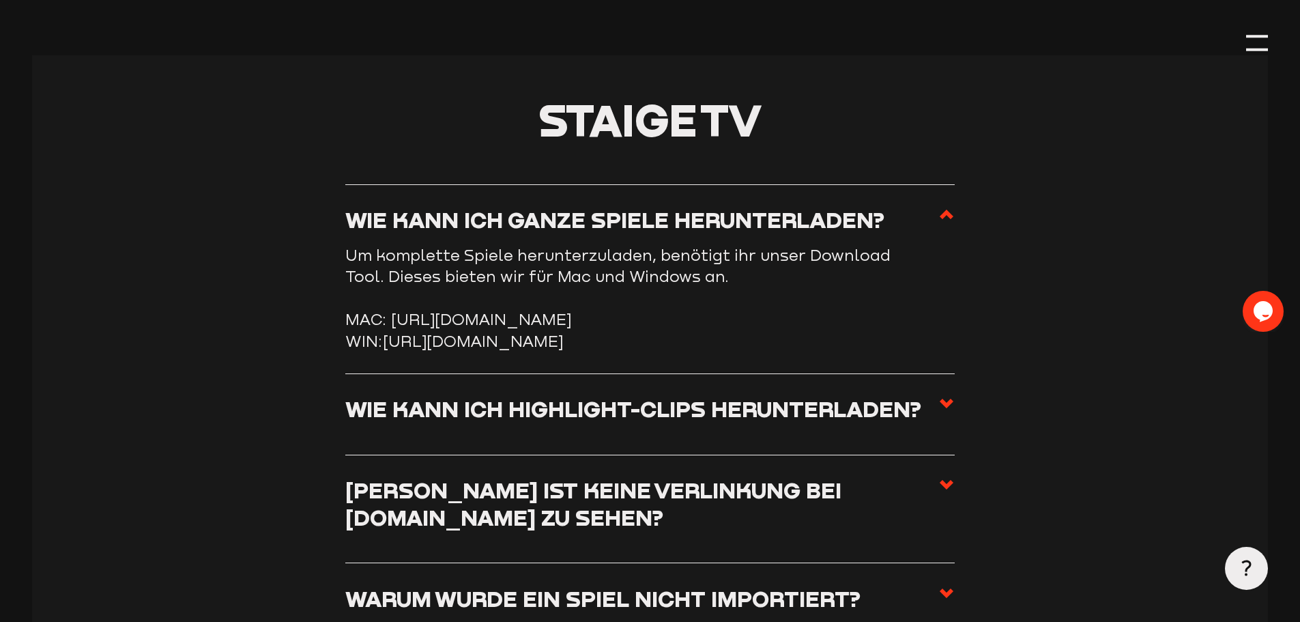
scroll to position [5911, 0]
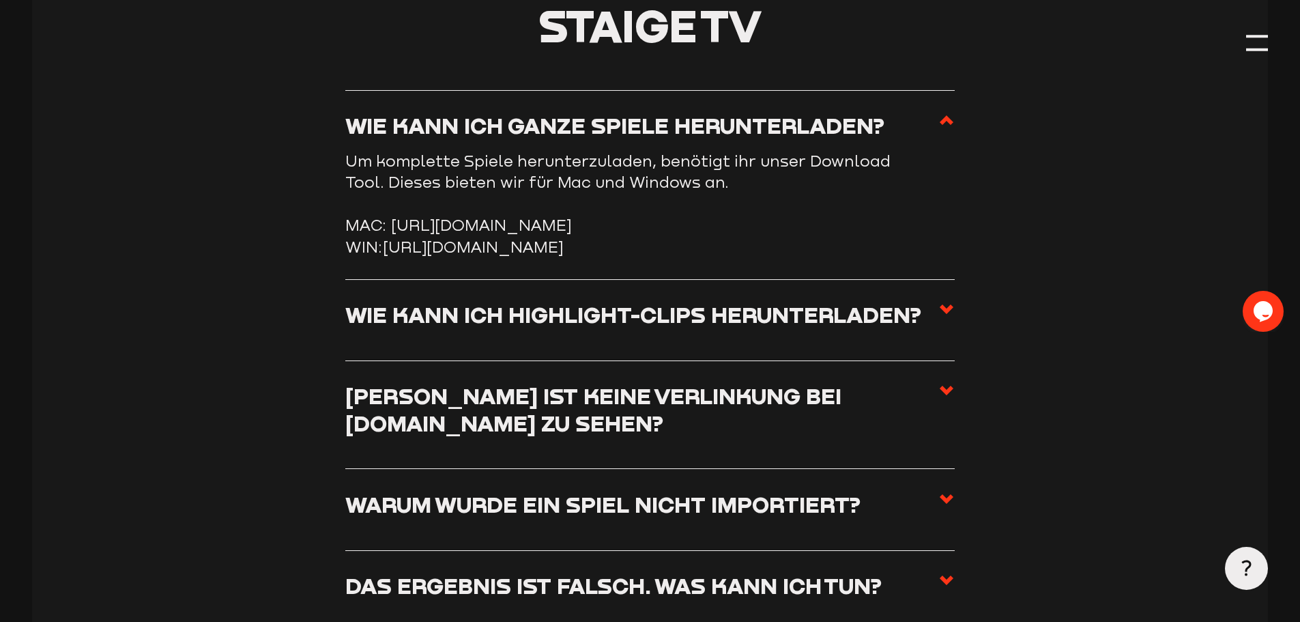
drag, startPoint x: 522, startPoint y: 309, endPoint x: 389, endPoint y: 290, distance: 133.8
click at [389, 258] on li "WIN: [URL][DOMAIN_NAME]" at bounding box center [650, 247] width 610 height 22
click at [522, 258] on li "WIN: [URL][DOMAIN_NAME]" at bounding box center [650, 247] width 610 height 22
drag, startPoint x: 498, startPoint y: 307, endPoint x: 388, endPoint y: 285, distance: 111.3
click at [388, 258] on li "WIN: [URL][DOMAIN_NAME]" at bounding box center [650, 247] width 610 height 22
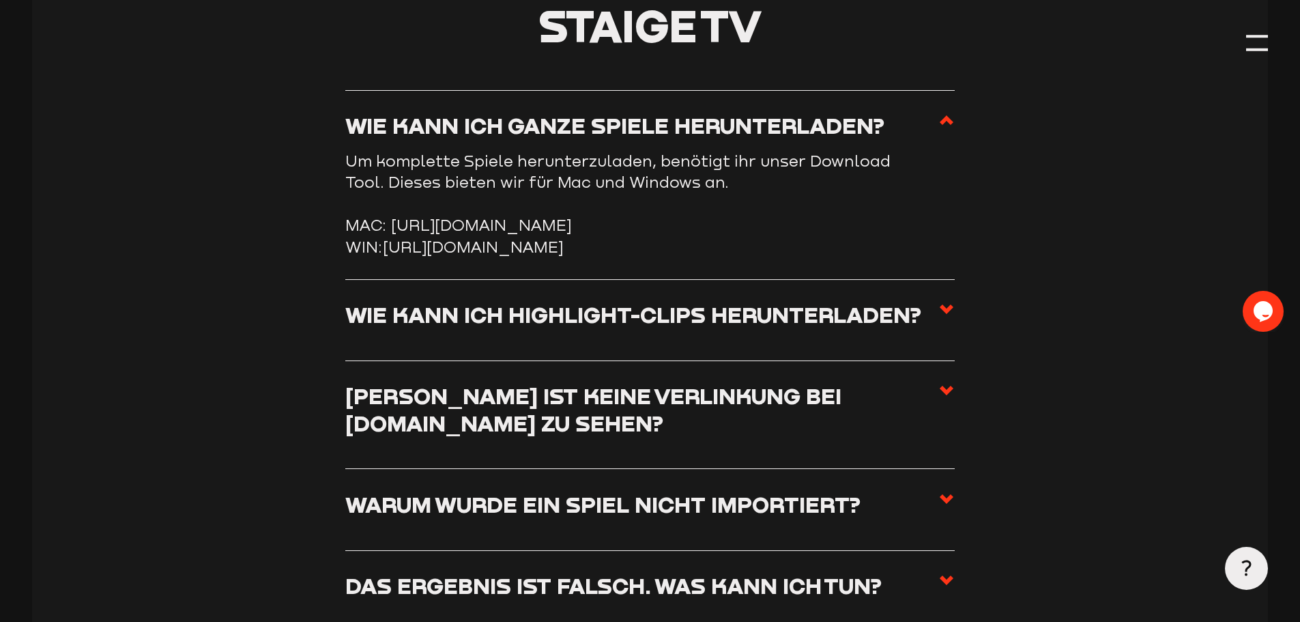
copy link "[URL][DOMAIN_NAME]"
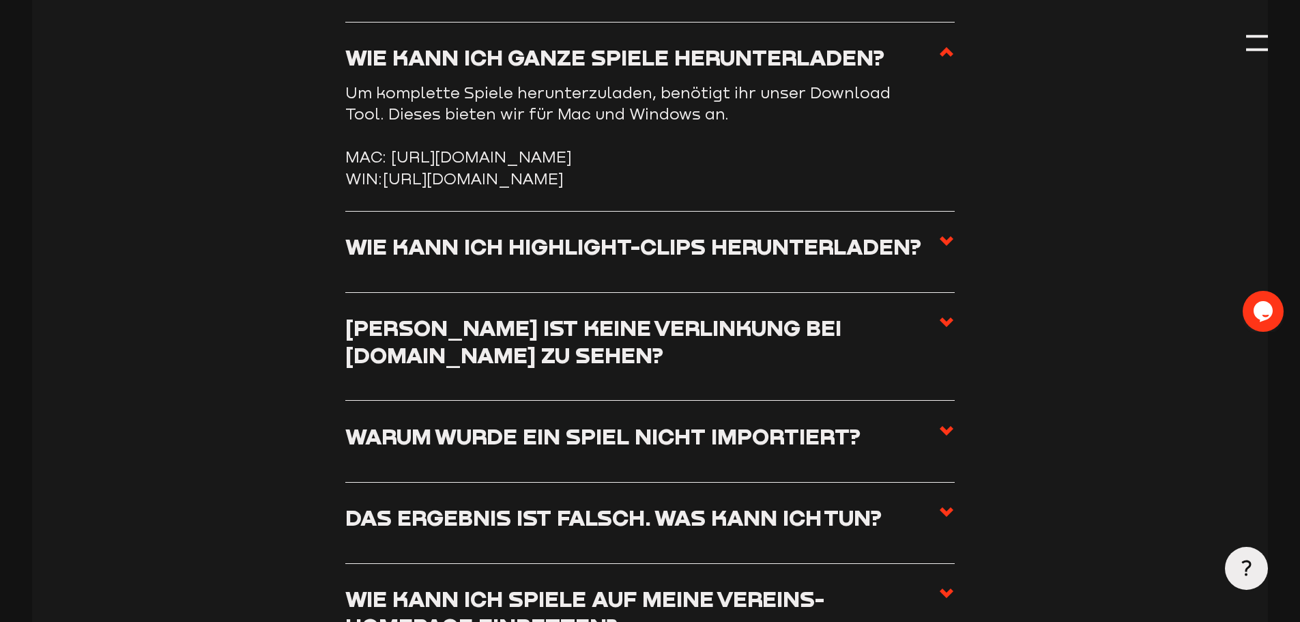
click at [642, 259] on h3 "Wie kann ich Highlight-Clips herunterladen?" at bounding box center [633, 246] width 576 height 27
click at [0, 0] on input "Wie kann ich Highlight-Clips herunterladen?" at bounding box center [0, 0] width 0 height 0
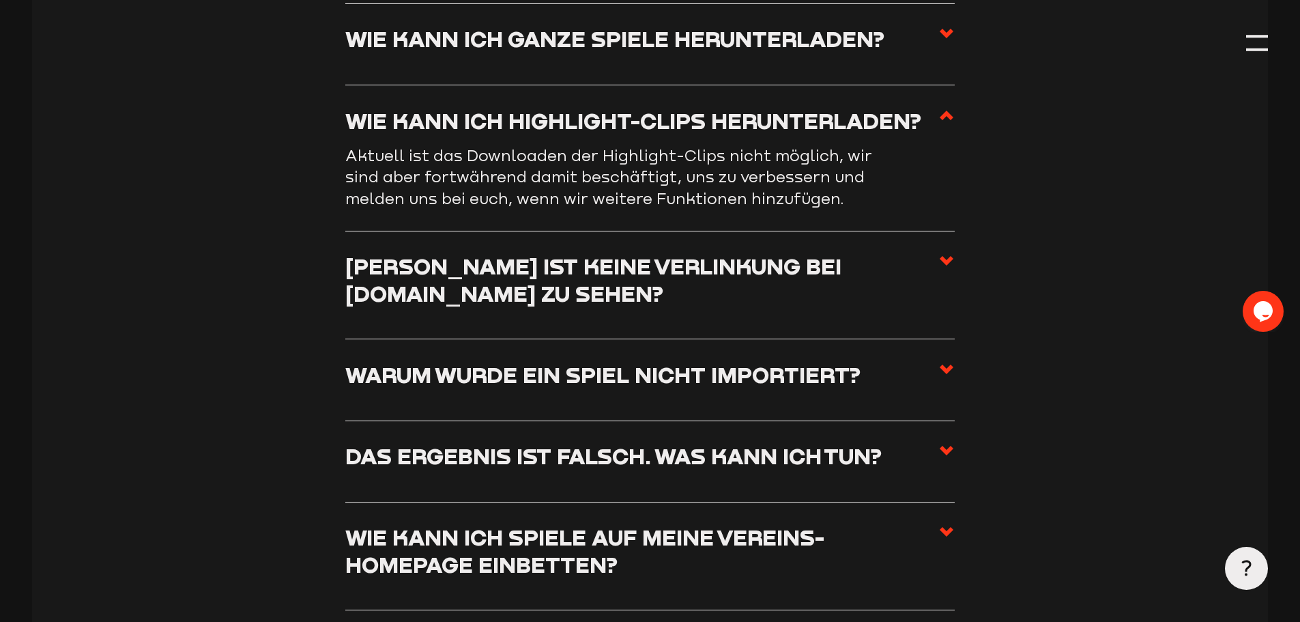
scroll to position [5979, 0]
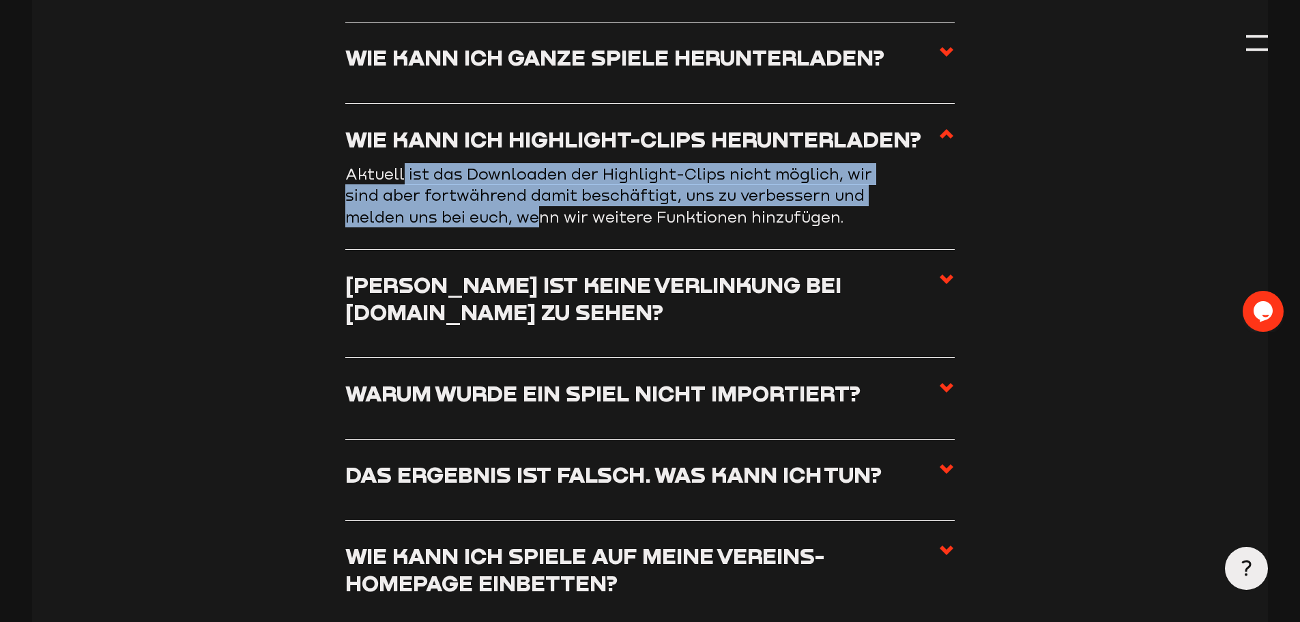
drag, startPoint x: 524, startPoint y: 236, endPoint x: 403, endPoint y: 198, distance: 126.1
click at [403, 198] on p "Aktuell ist das Downloaden der Highlight-Clips nicht möglich, wir sind aber for…" at bounding box center [618, 195] width 546 height 65
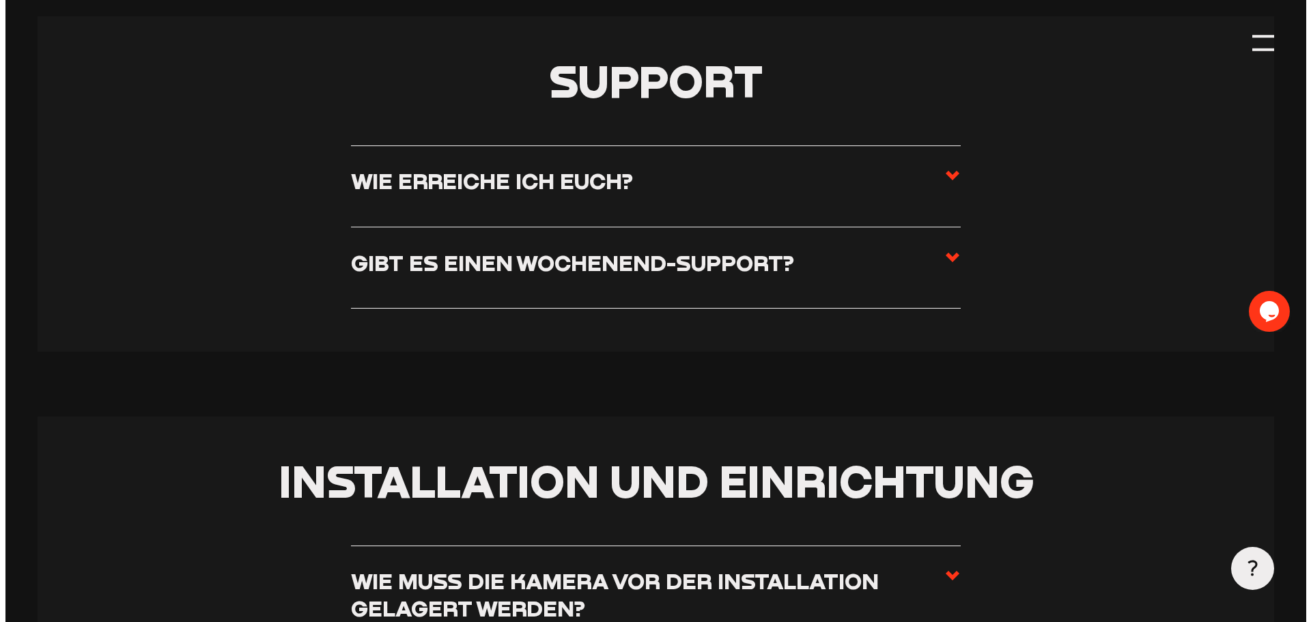
scroll to position [0, 0]
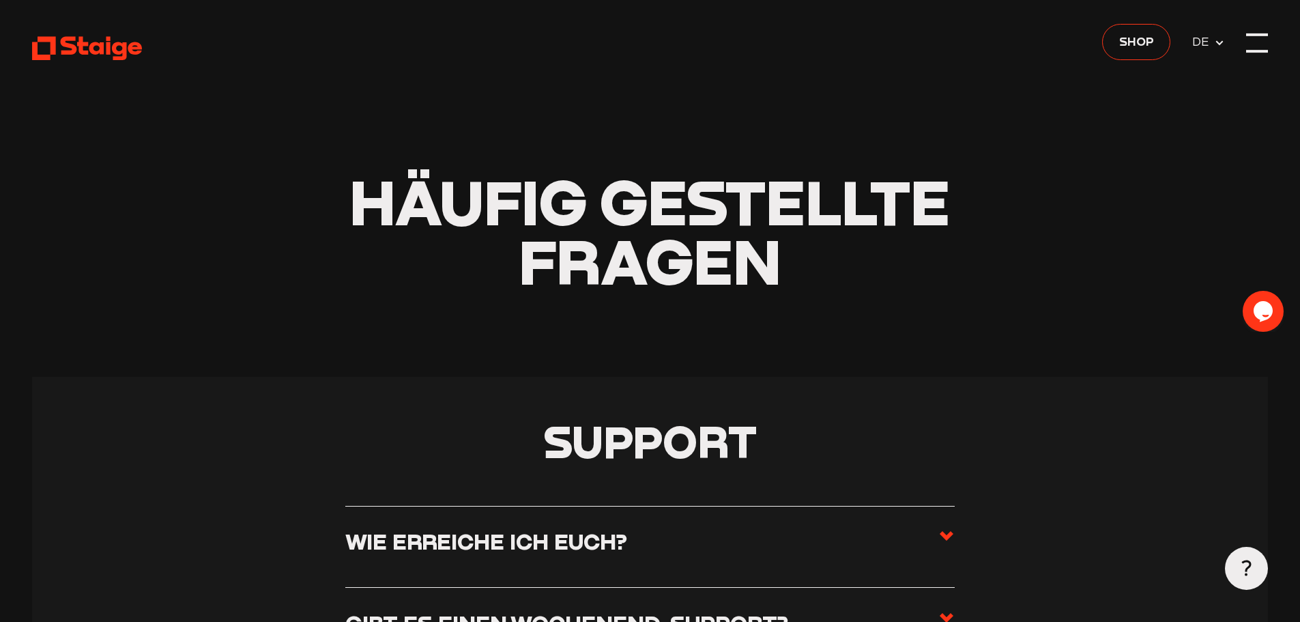
click at [1259, 46] on div at bounding box center [1258, 43] width 22 height 22
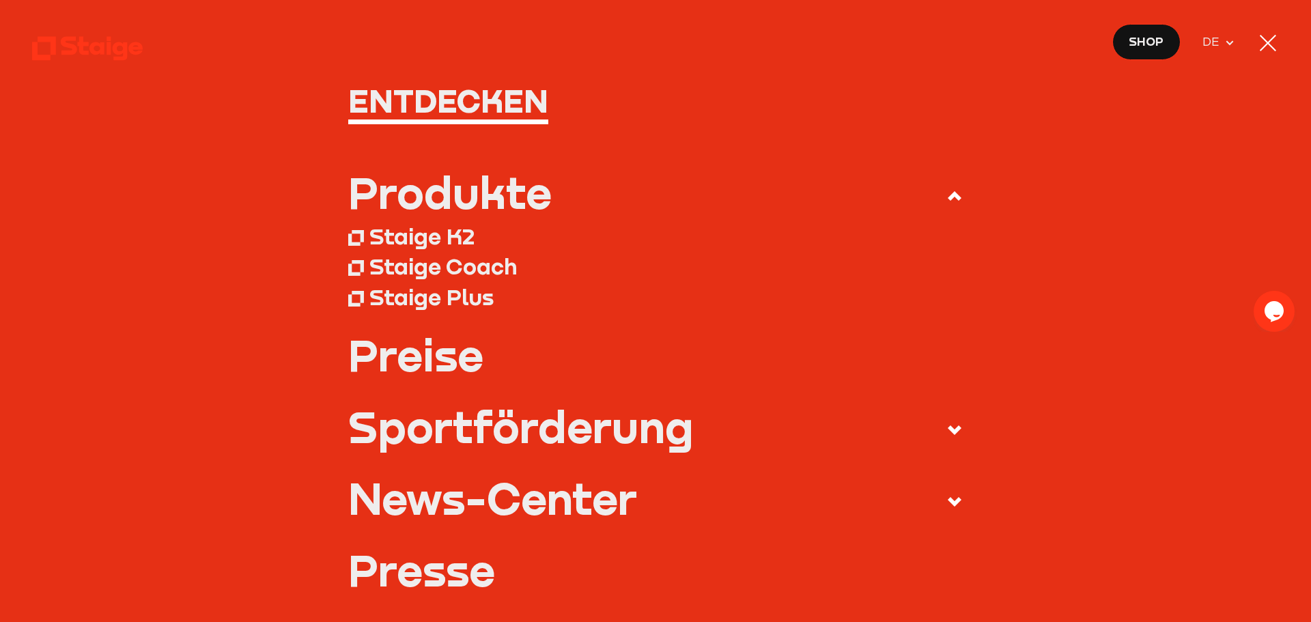
scroll to position [137, 0]
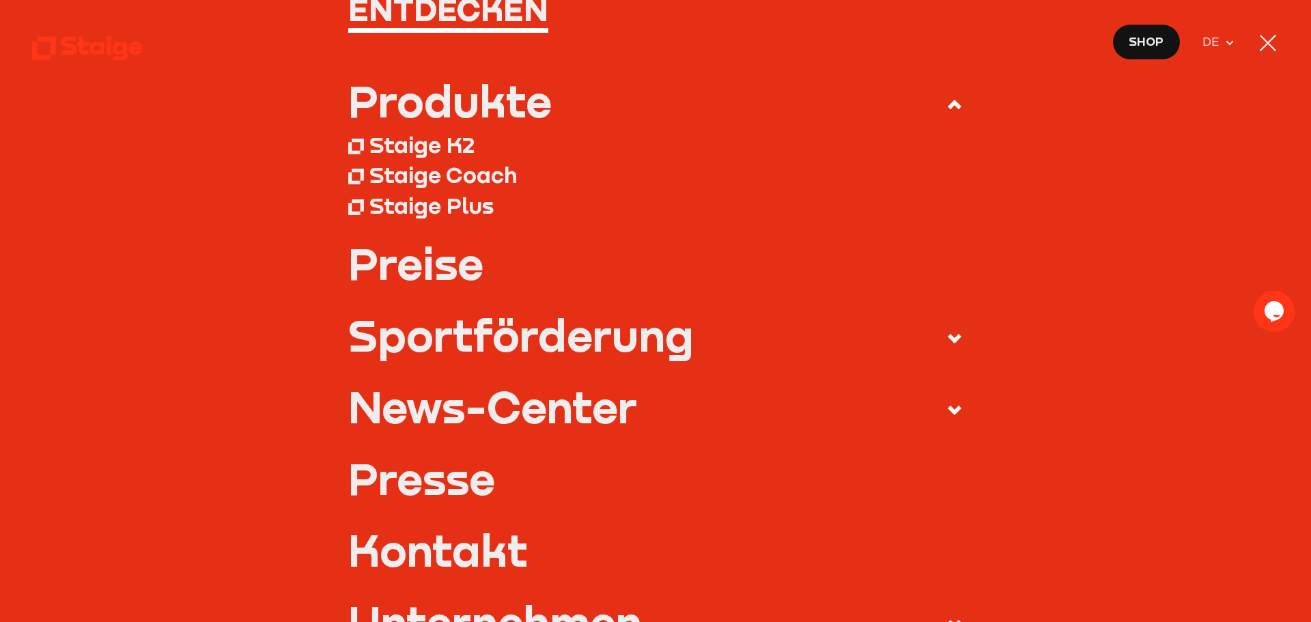
click at [427, 142] on div "Staige K2" at bounding box center [421, 144] width 105 height 27
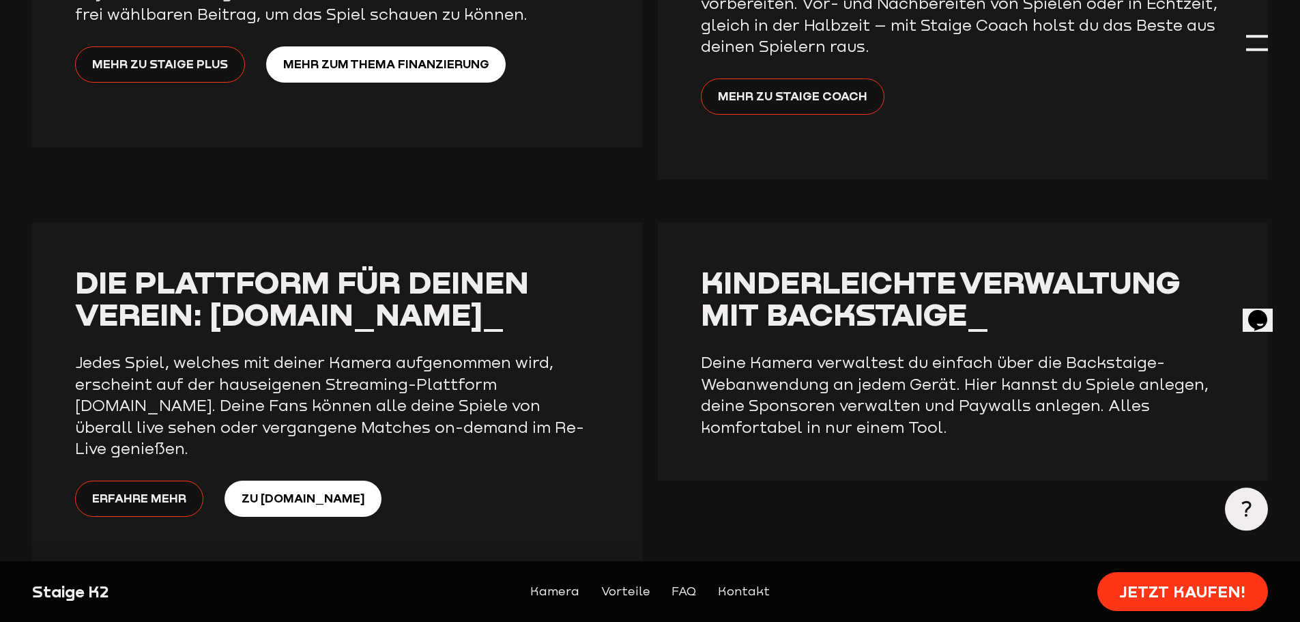
scroll to position [3413, 0]
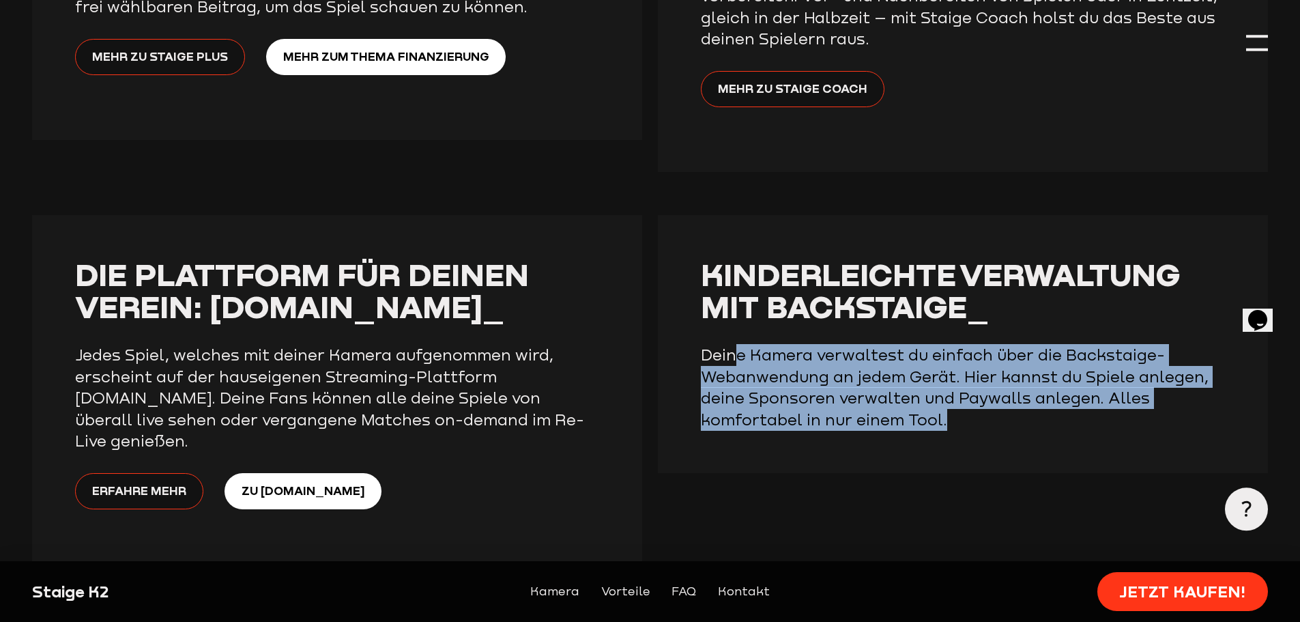
drag, startPoint x: 793, startPoint y: 330, endPoint x: 749, endPoint y: 376, distance: 63.3
click at [961, 393] on p "Deine Kamera verwaltest du einfach über die Backstaige-Webanwendung an jedem Ge…" at bounding box center [963, 387] width 524 height 86
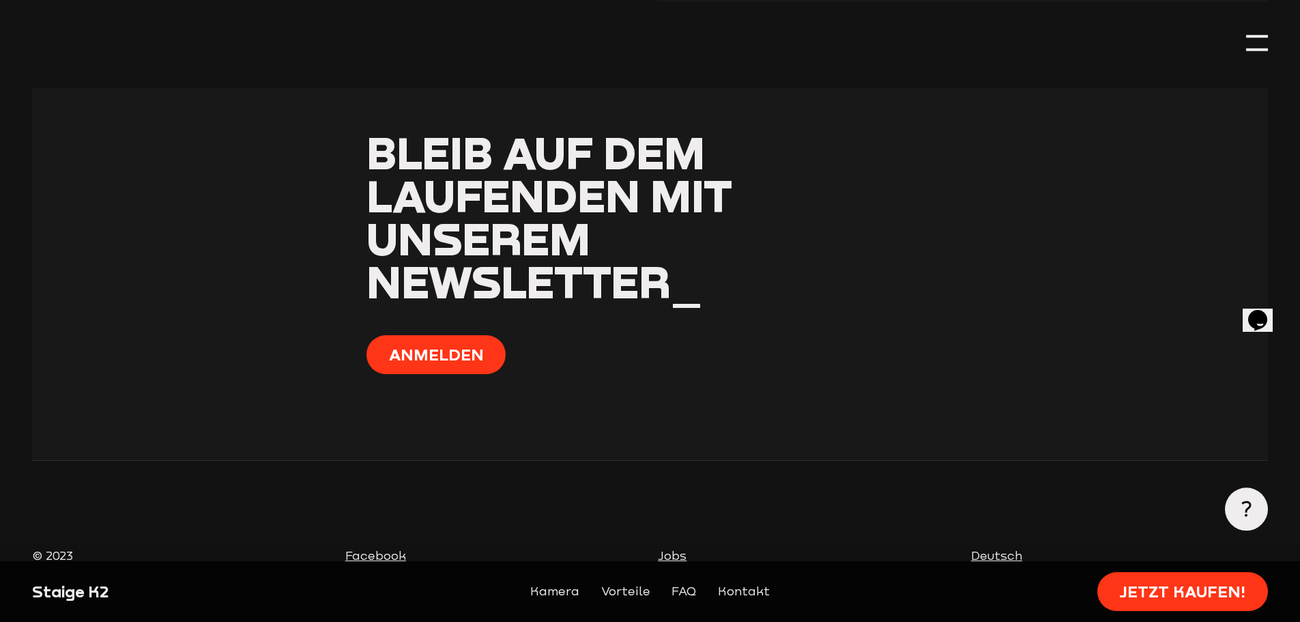
scroll to position [6520, 0]
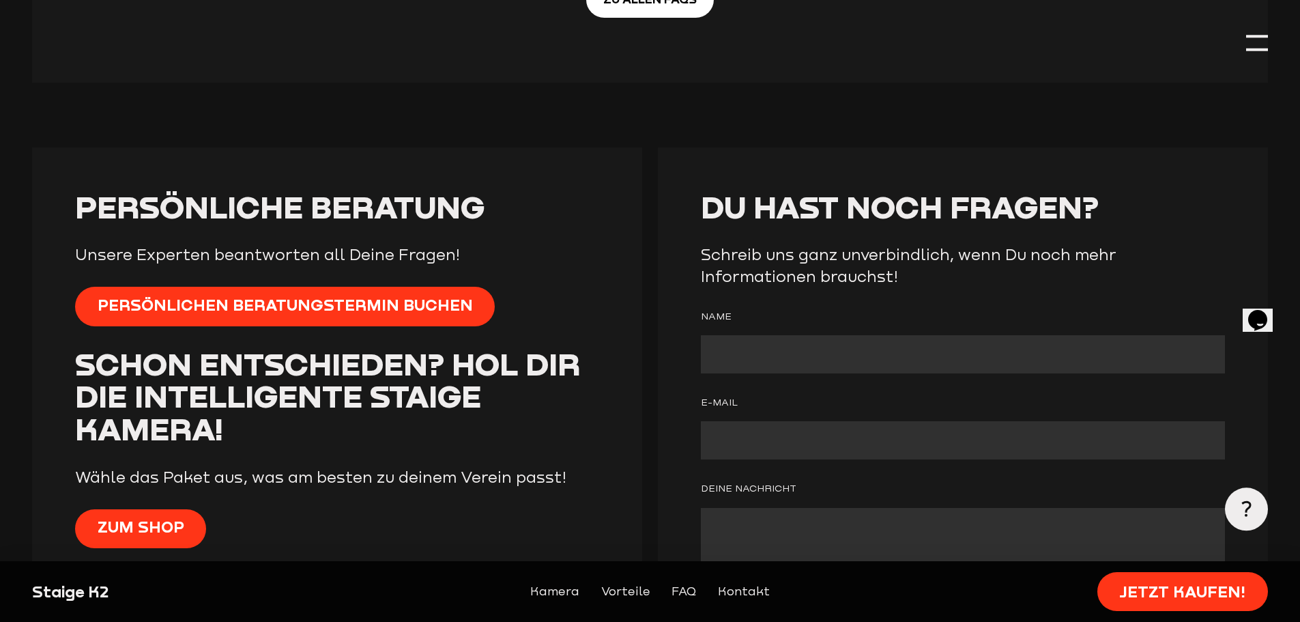
click at [1255, 45] on div at bounding box center [1258, 43] width 22 height 22
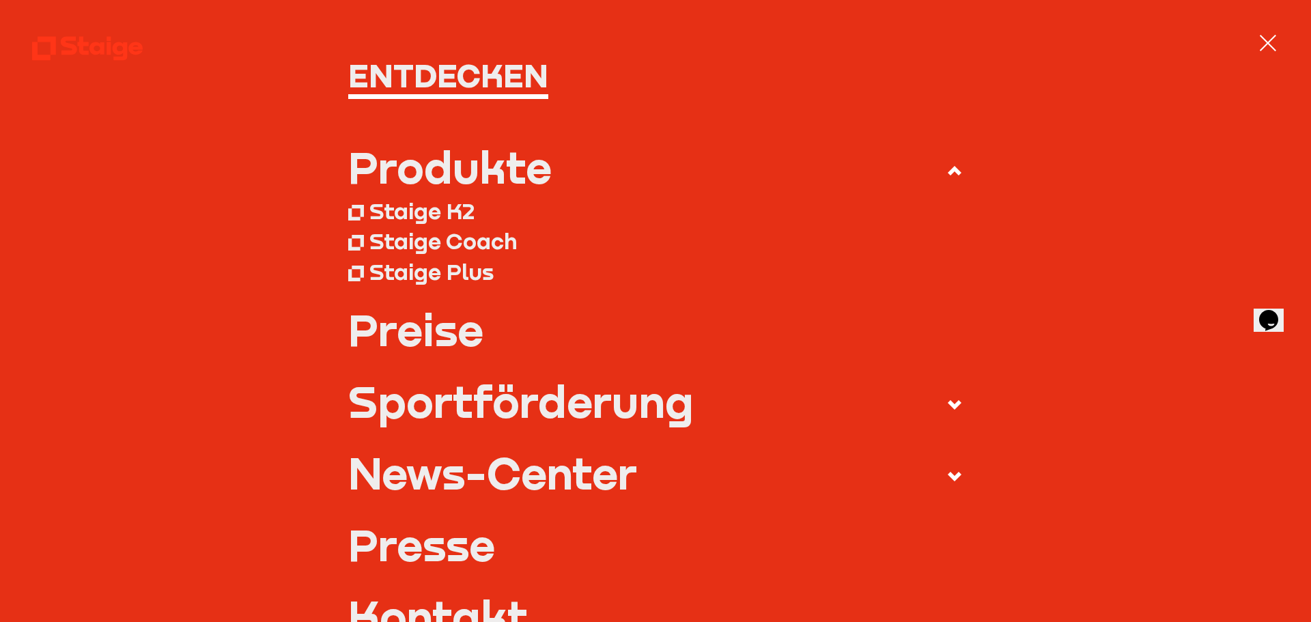
scroll to position [137, 0]
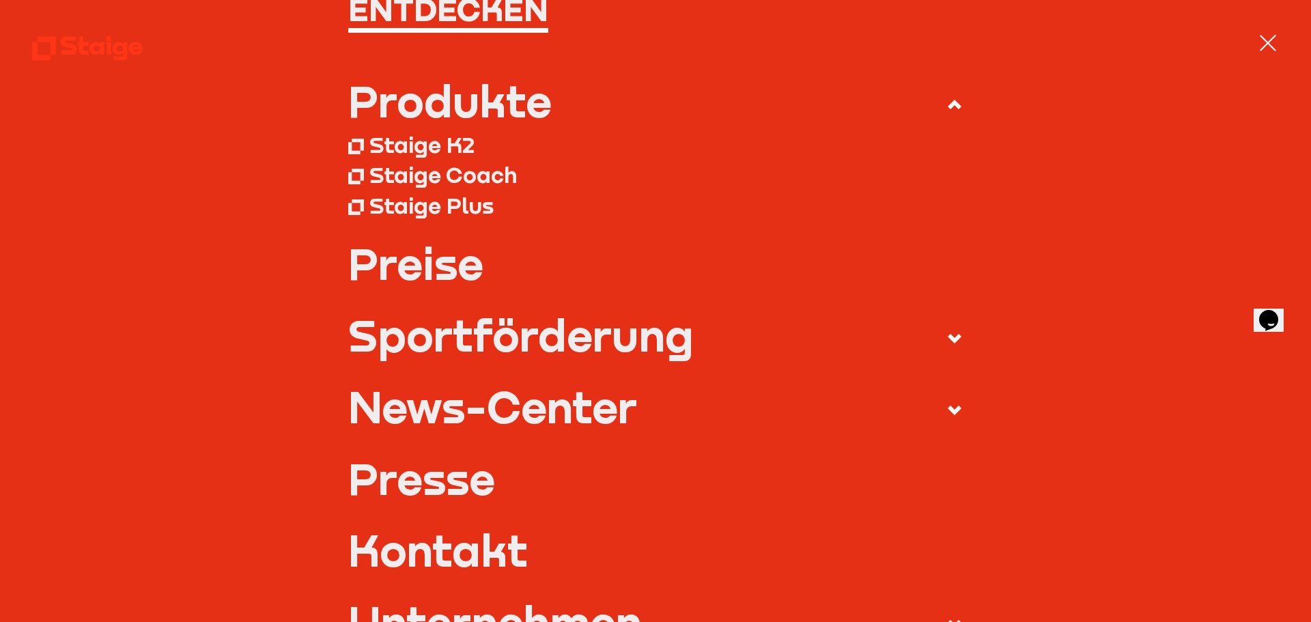
click at [433, 284] on link "Preise" at bounding box center [655, 263] width 615 height 43
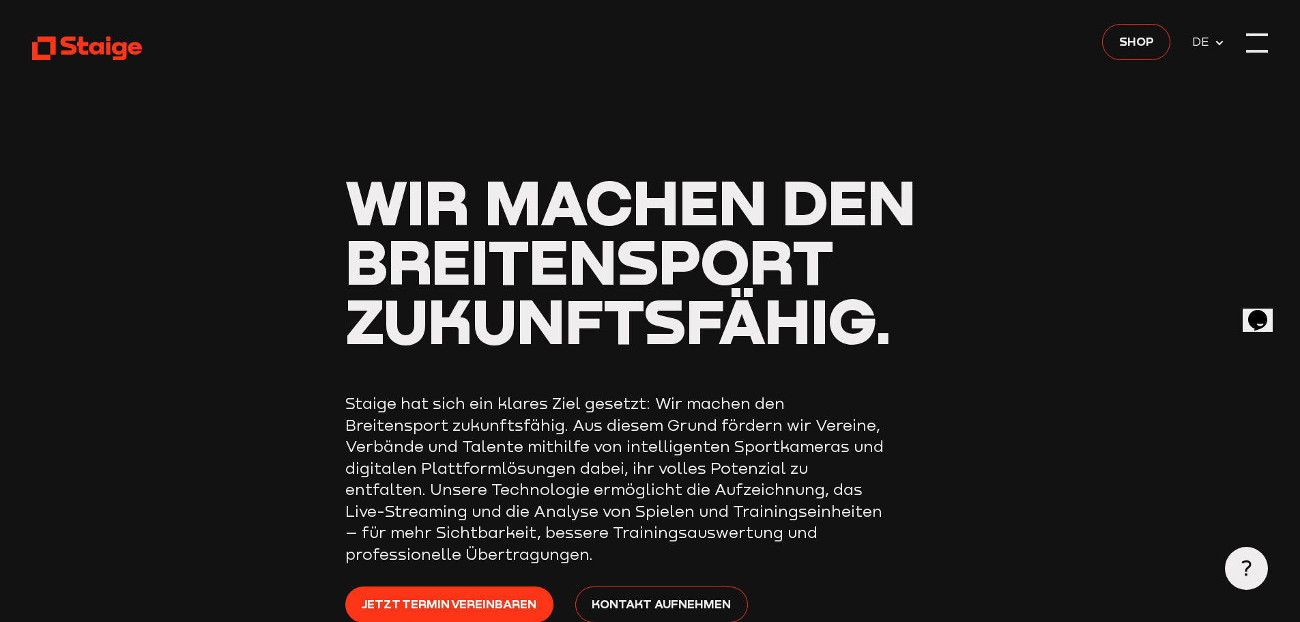
click at [1258, 42] on div at bounding box center [1258, 43] width 22 height 22
